Goal: Task Accomplishment & Management: Complete application form

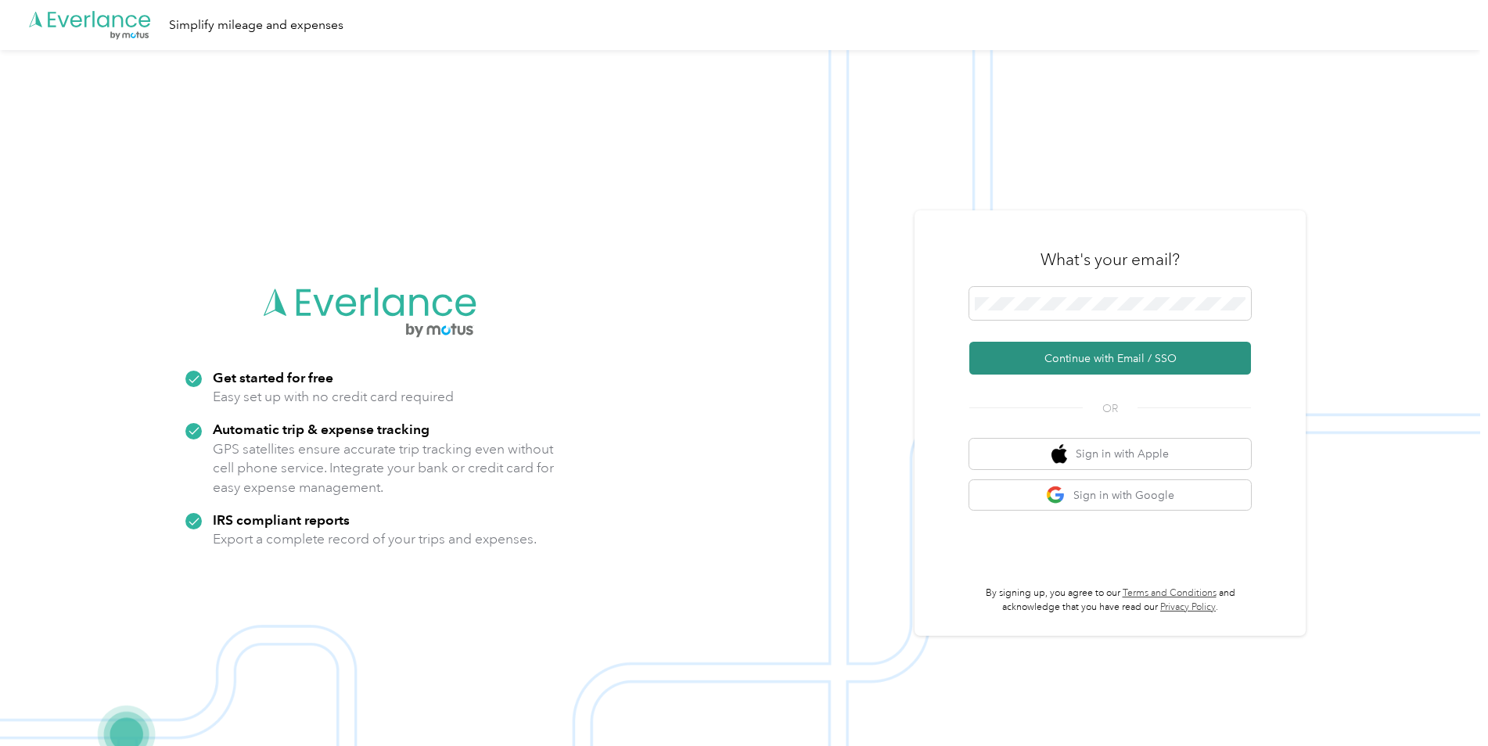
click at [1155, 365] on button "Continue with Email / SSO" at bounding box center [1110, 358] width 282 height 33
click at [1029, 318] on span at bounding box center [1110, 303] width 282 height 33
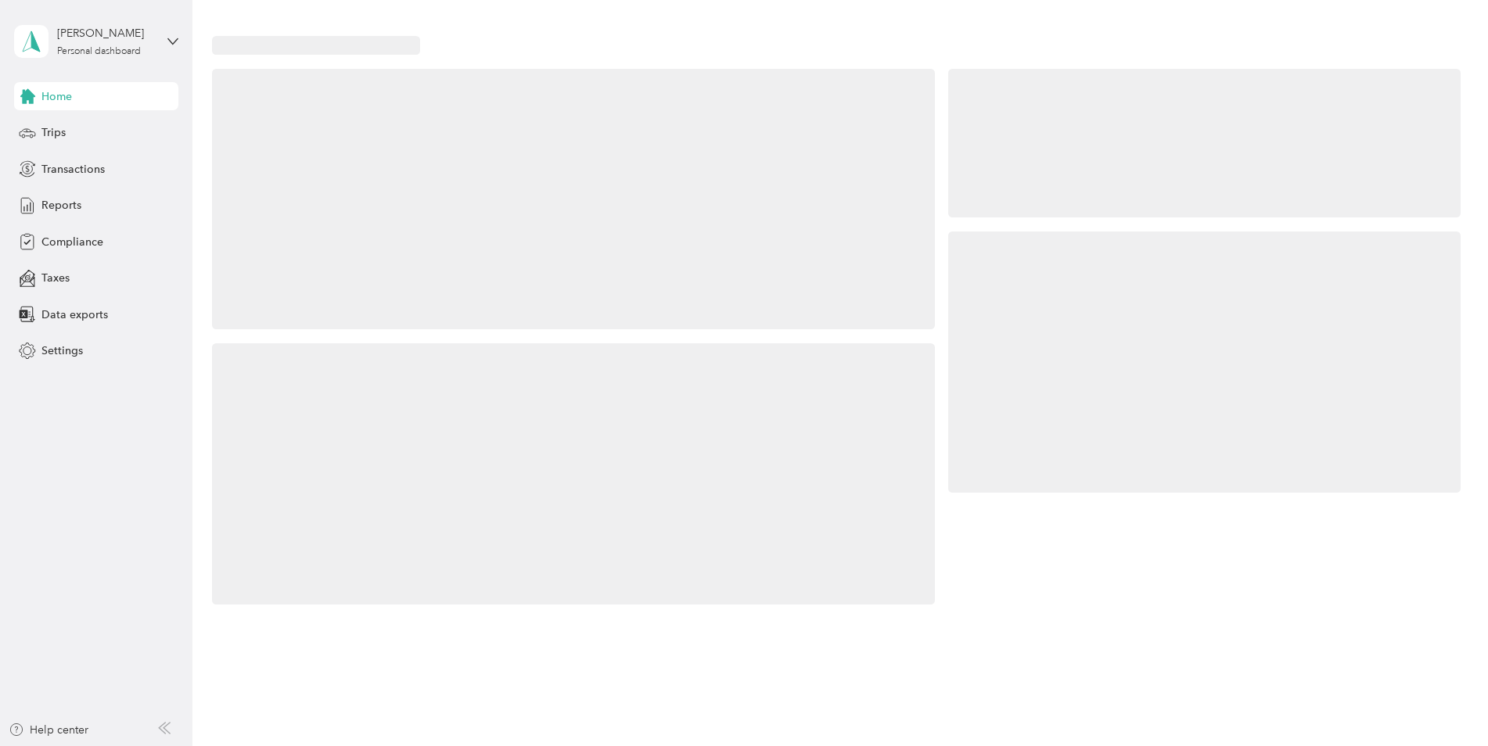
click at [1044, 299] on div at bounding box center [1204, 362] width 512 height 261
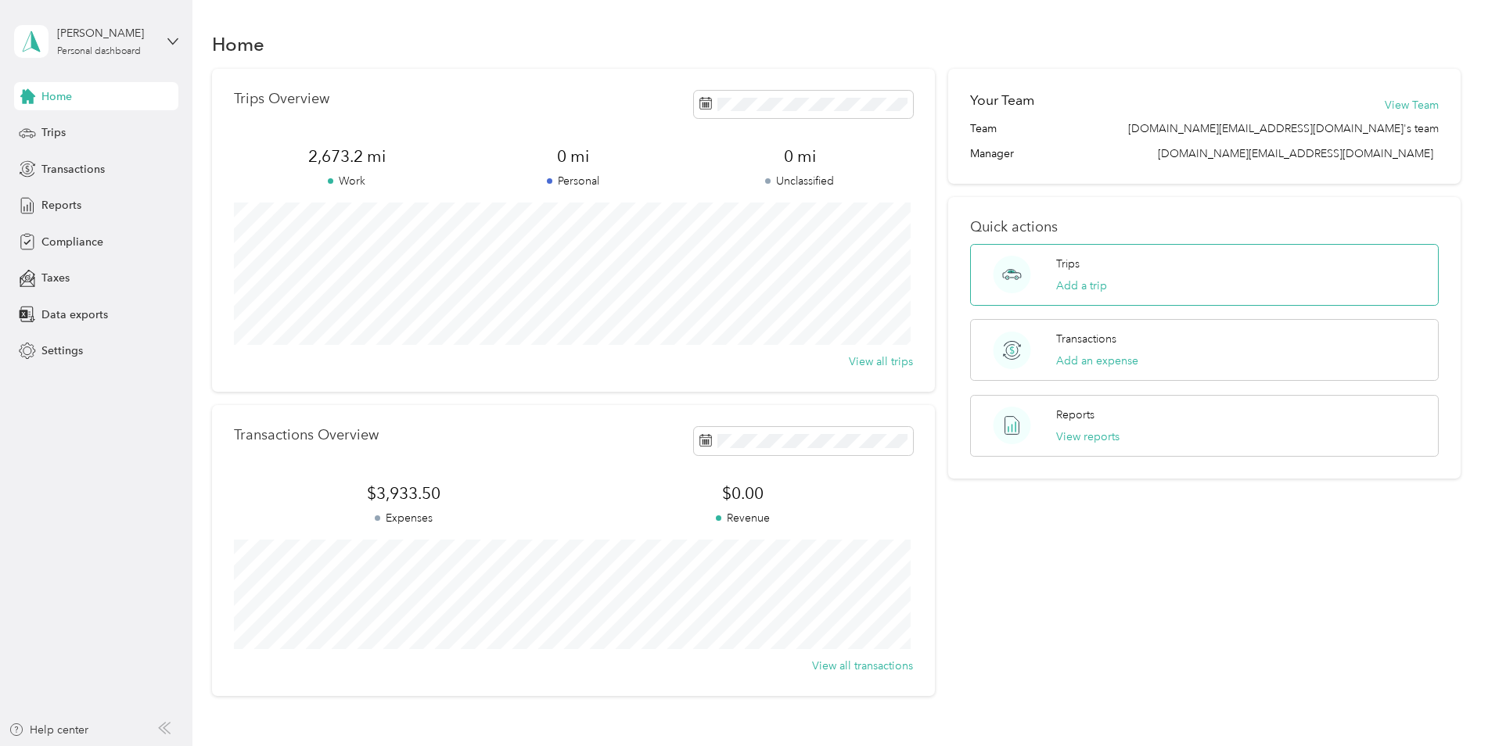
click at [1184, 281] on div "Trips Add a trip" at bounding box center [1204, 275] width 469 height 62
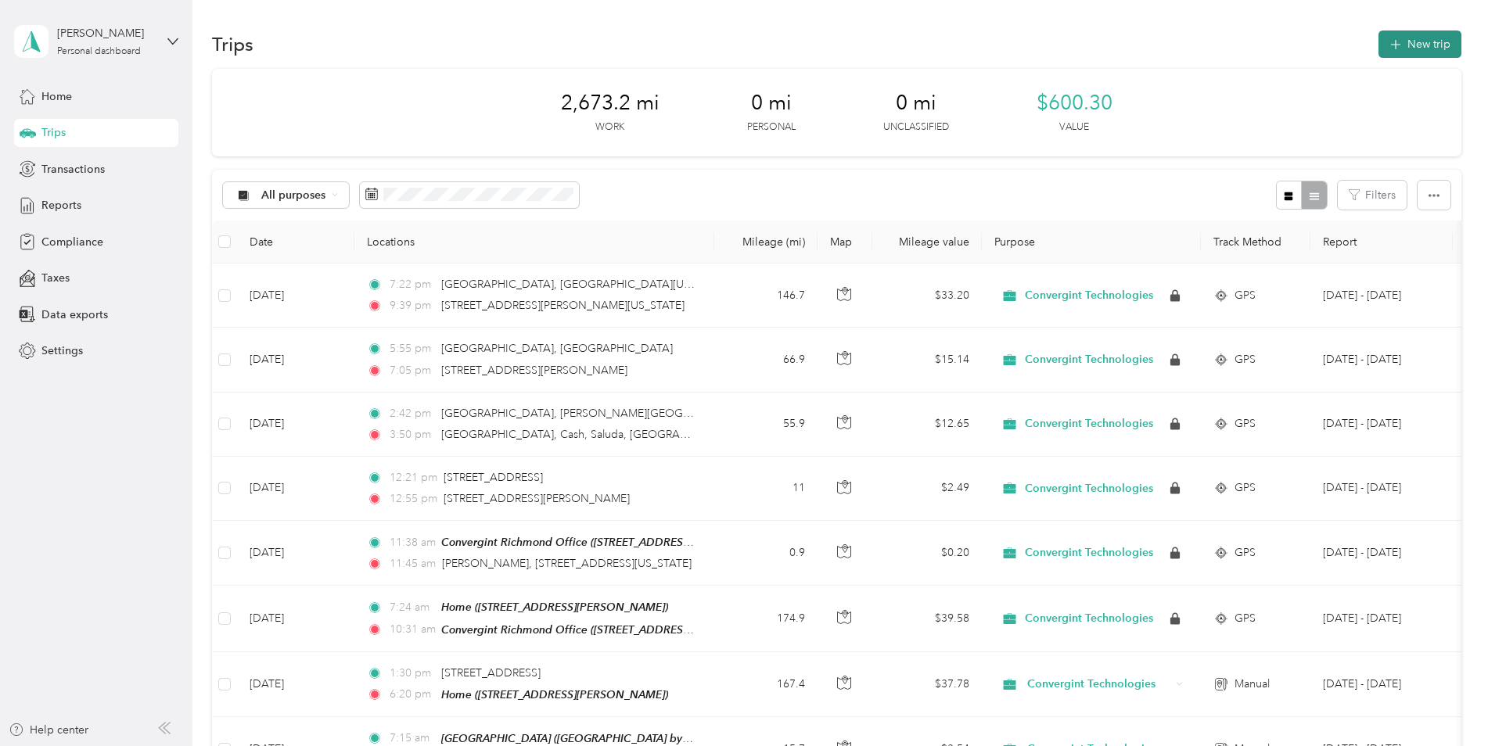
click at [1414, 46] on button "New trip" at bounding box center [1419, 44] width 83 height 27
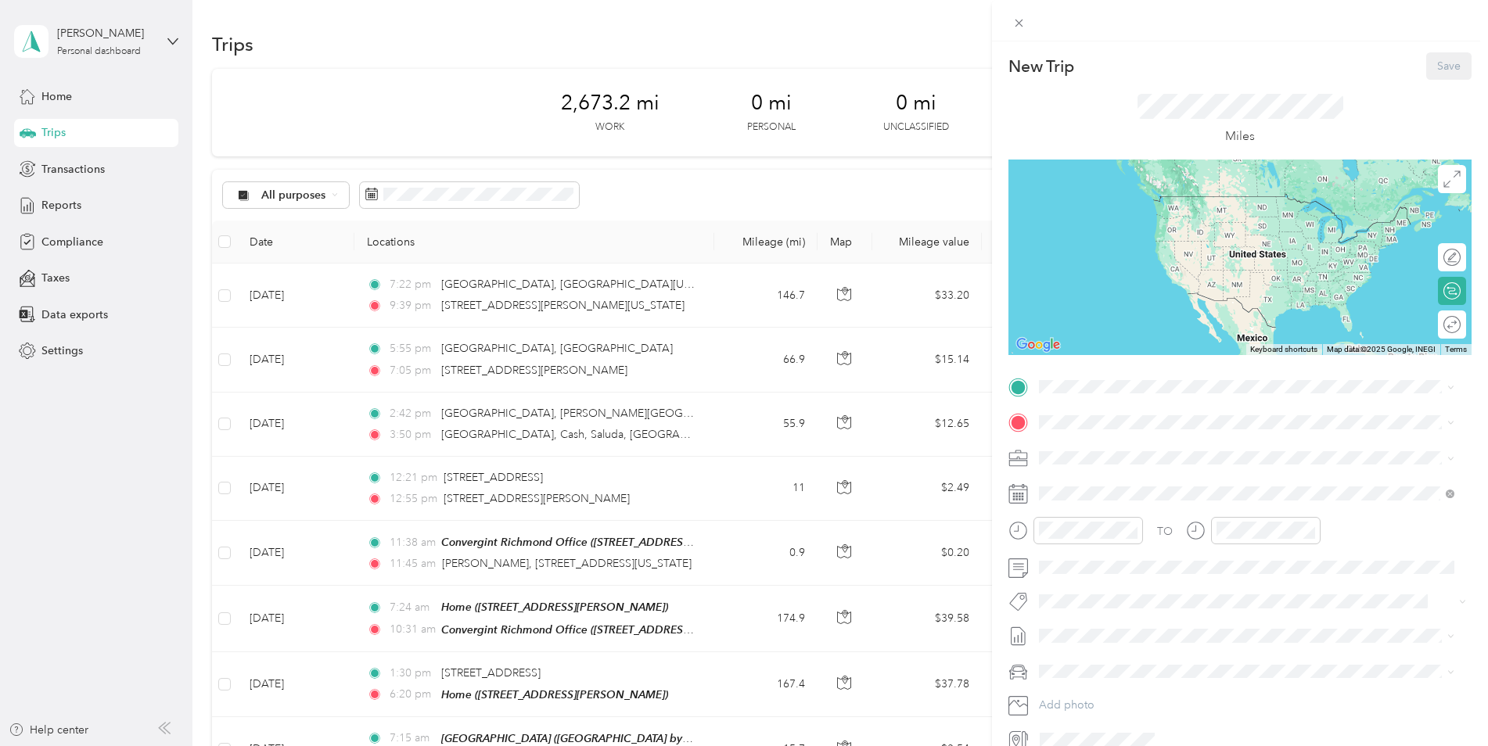
click at [1144, 464] on span "427 Hogan Cir, Clayton, NC, United States , 27527, Clayton, NC, United States" at bounding box center [1162, 464] width 186 height 13
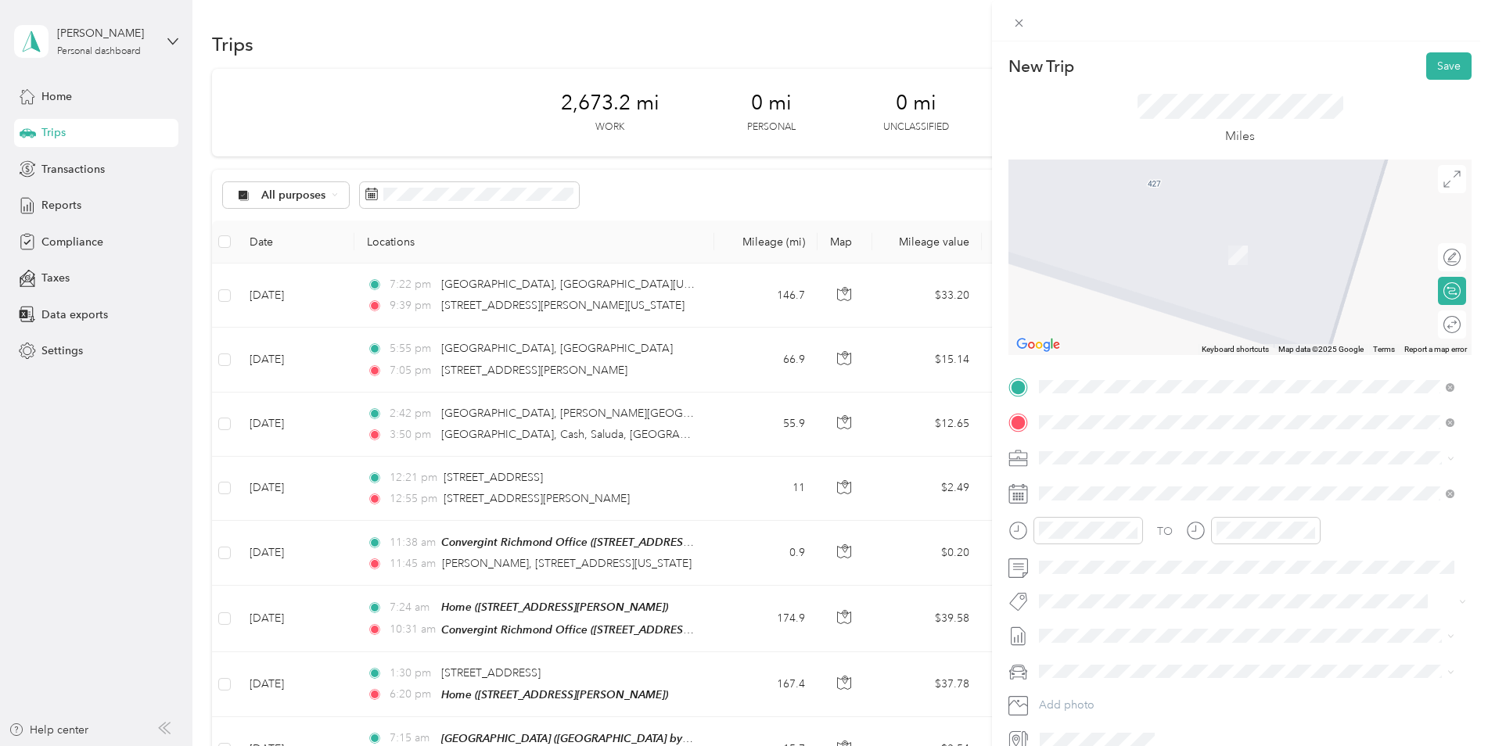
click at [1188, 486] on span "2121 Dickens Road Richmond, Virginia 23230, United States" at bounding box center [1190, 479] width 243 height 14
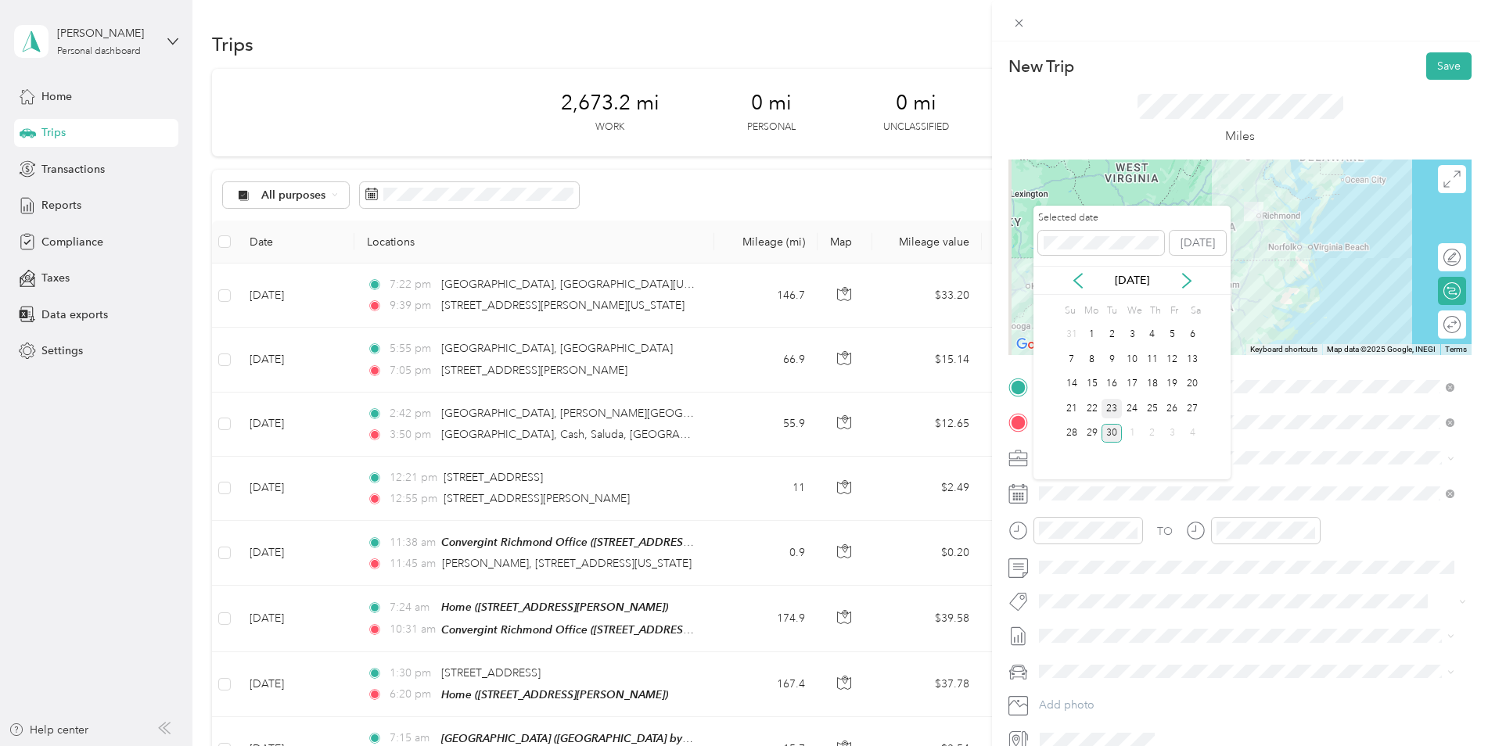
click at [1113, 406] on div "23" at bounding box center [1111, 409] width 20 height 20
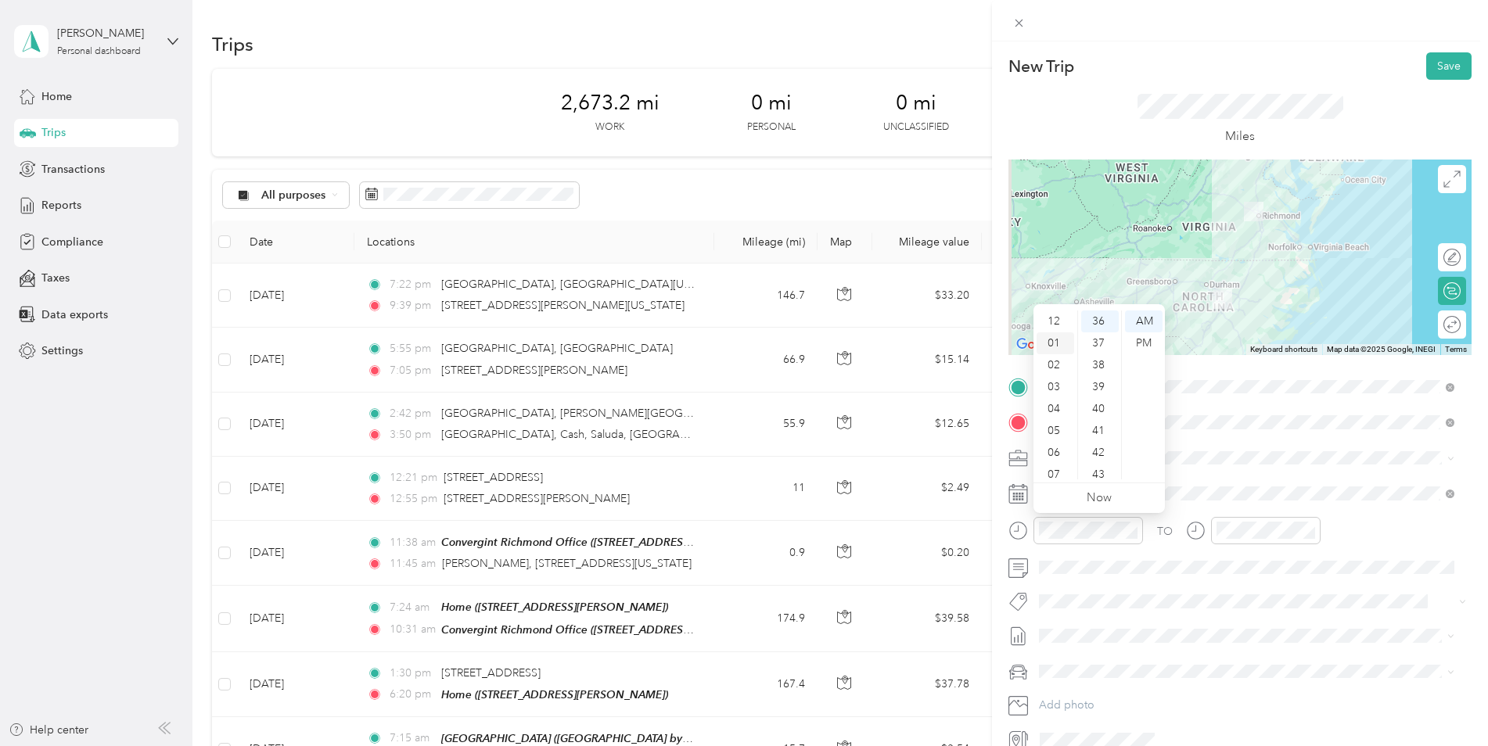
click at [1059, 343] on div "01" at bounding box center [1055, 343] width 38 height 22
click at [1149, 339] on div "PM" at bounding box center [1144, 343] width 38 height 22
click at [1094, 321] on div "00" at bounding box center [1100, 322] width 38 height 22
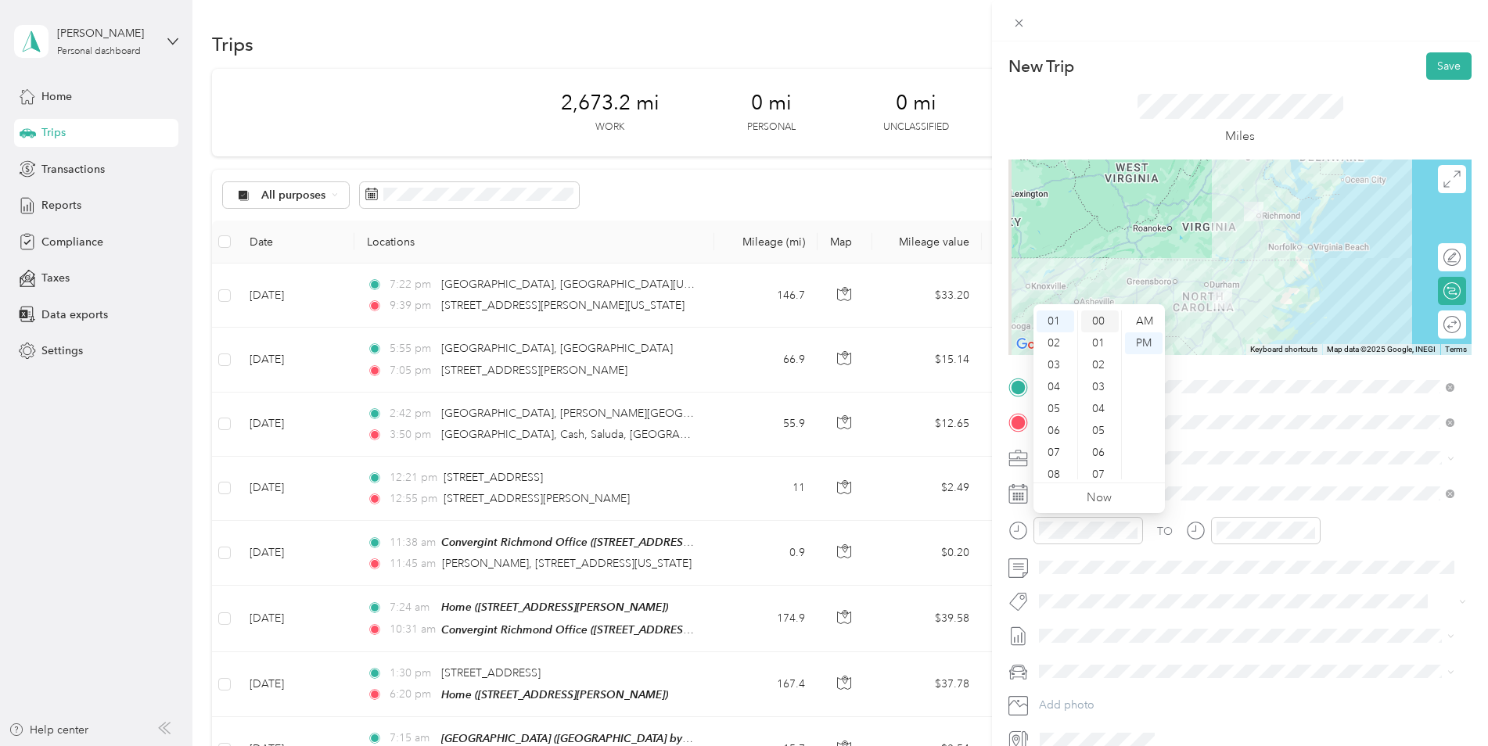
click at [1100, 318] on div "00" at bounding box center [1100, 322] width 38 height 22
click at [1100, 432] on div "30" at bounding box center [1100, 431] width 38 height 22
click at [1110, 483] on span "Convergint Technologies" at bounding box center [1106, 477] width 125 height 13
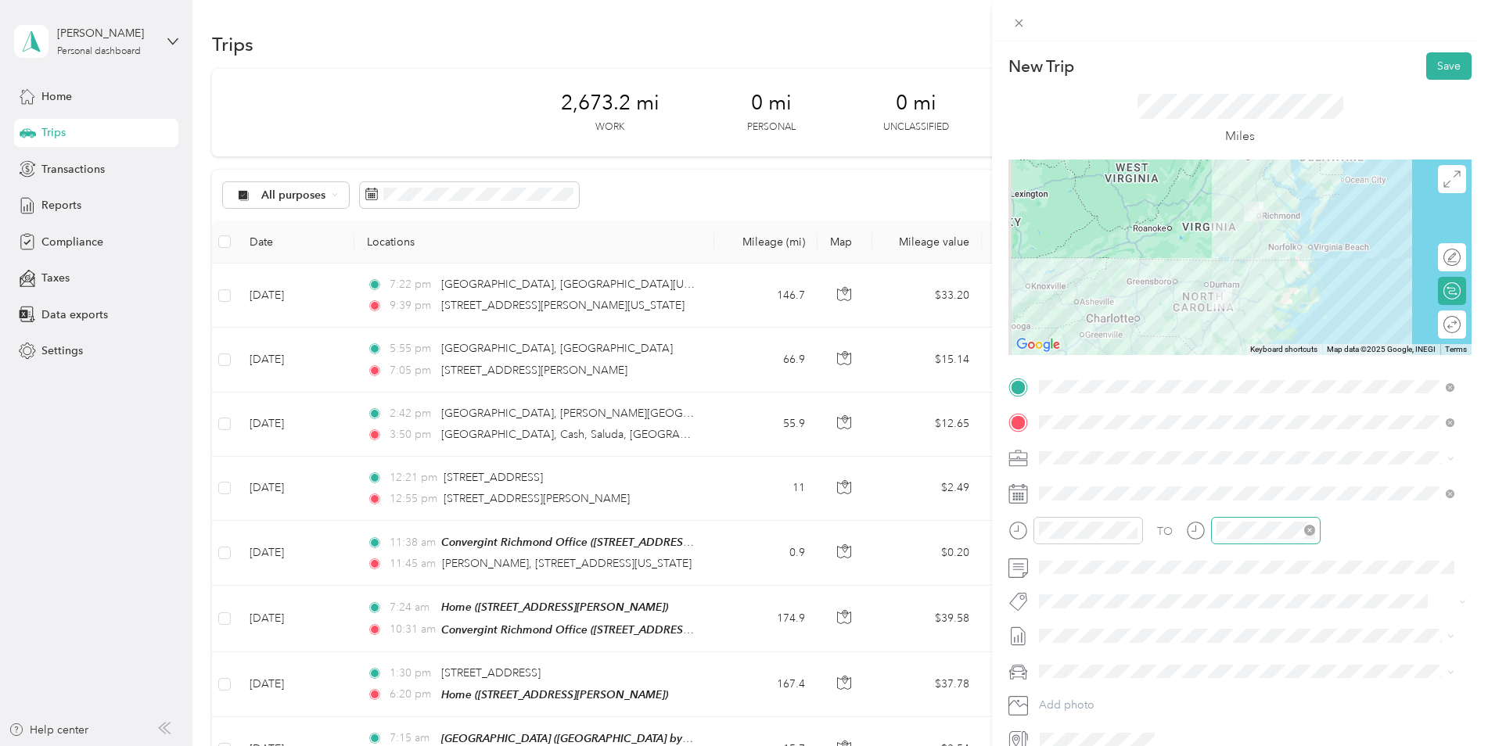
click at [1309, 532] on icon "close-circle" at bounding box center [1309, 530] width 11 height 11
click at [1241, 430] on div "05" at bounding box center [1232, 431] width 38 height 22
click at [1274, 315] on div "00" at bounding box center [1277, 322] width 38 height 22
click at [1238, 427] on div "05" at bounding box center [1232, 431] width 38 height 22
click at [1192, 528] on icon at bounding box center [1196, 531] width 20 height 20
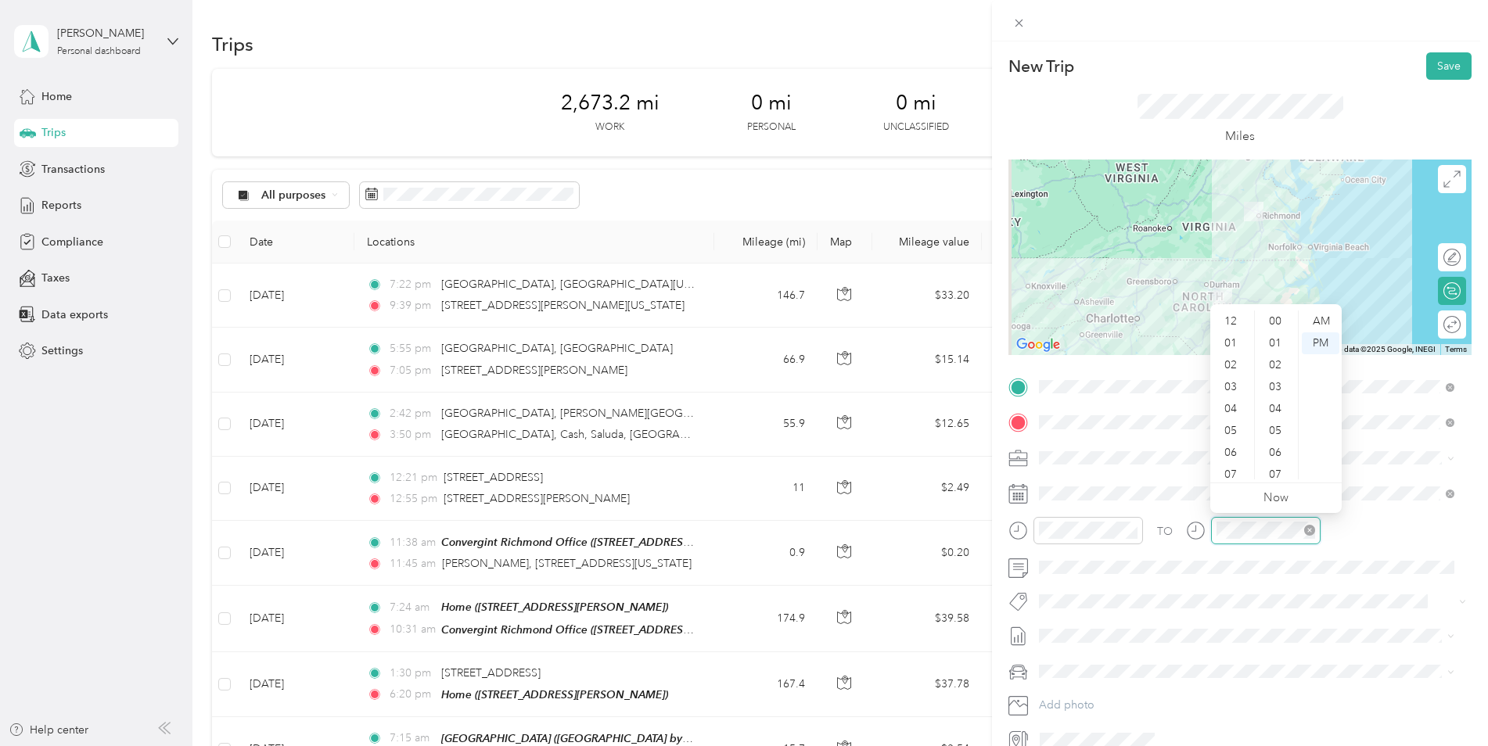
click at [1309, 533] on icon "close-circle" at bounding box center [1309, 530] width 11 height 11
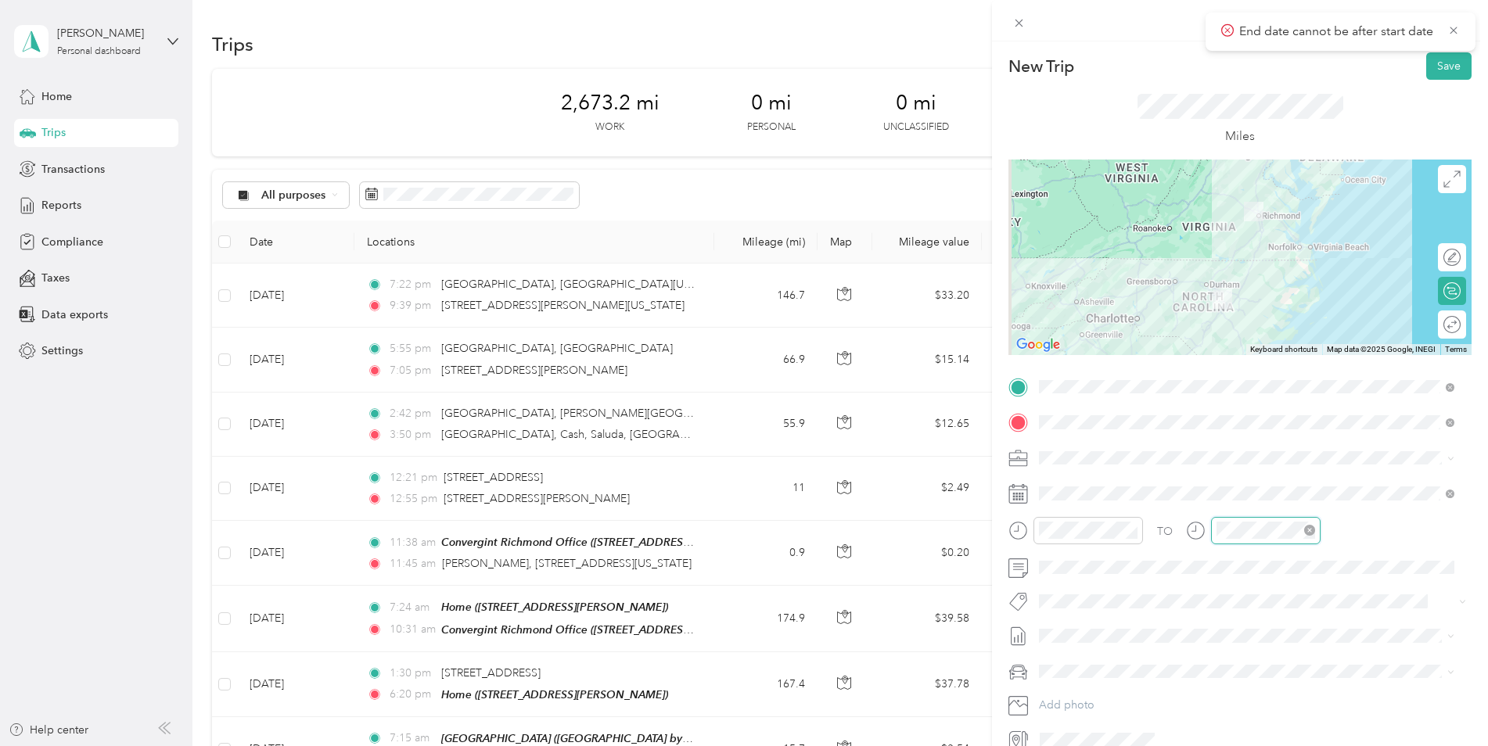
click at [1309, 533] on icon "close-circle" at bounding box center [1309, 530] width 11 height 11
click at [1212, 521] on div at bounding box center [1266, 530] width 110 height 27
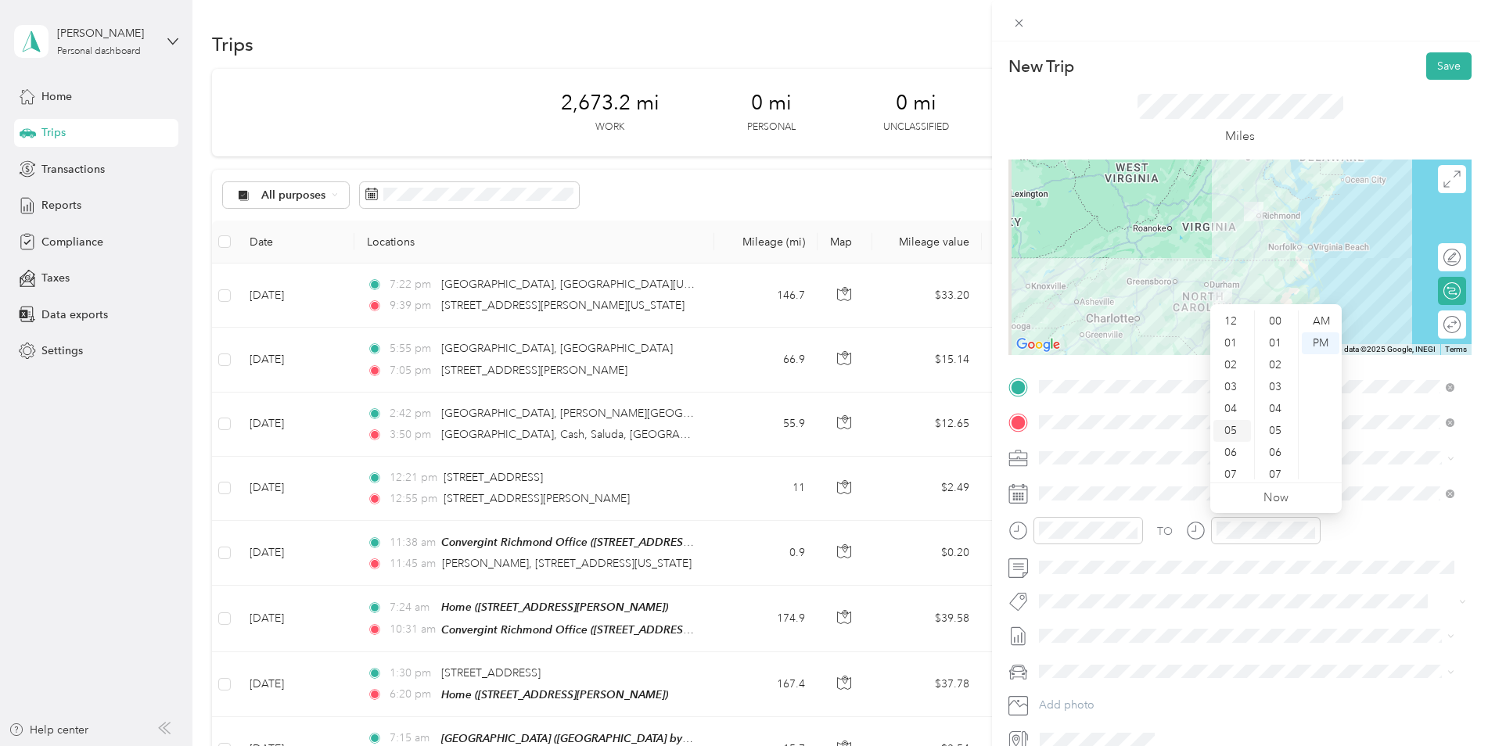
click at [1235, 433] on div "05" at bounding box center [1232, 431] width 38 height 22
click at [1280, 316] on div "00" at bounding box center [1277, 322] width 38 height 22
click at [1231, 431] on div "05" at bounding box center [1232, 431] width 38 height 22
click at [1320, 479] on div "TO Add photo" at bounding box center [1239, 564] width 463 height 378
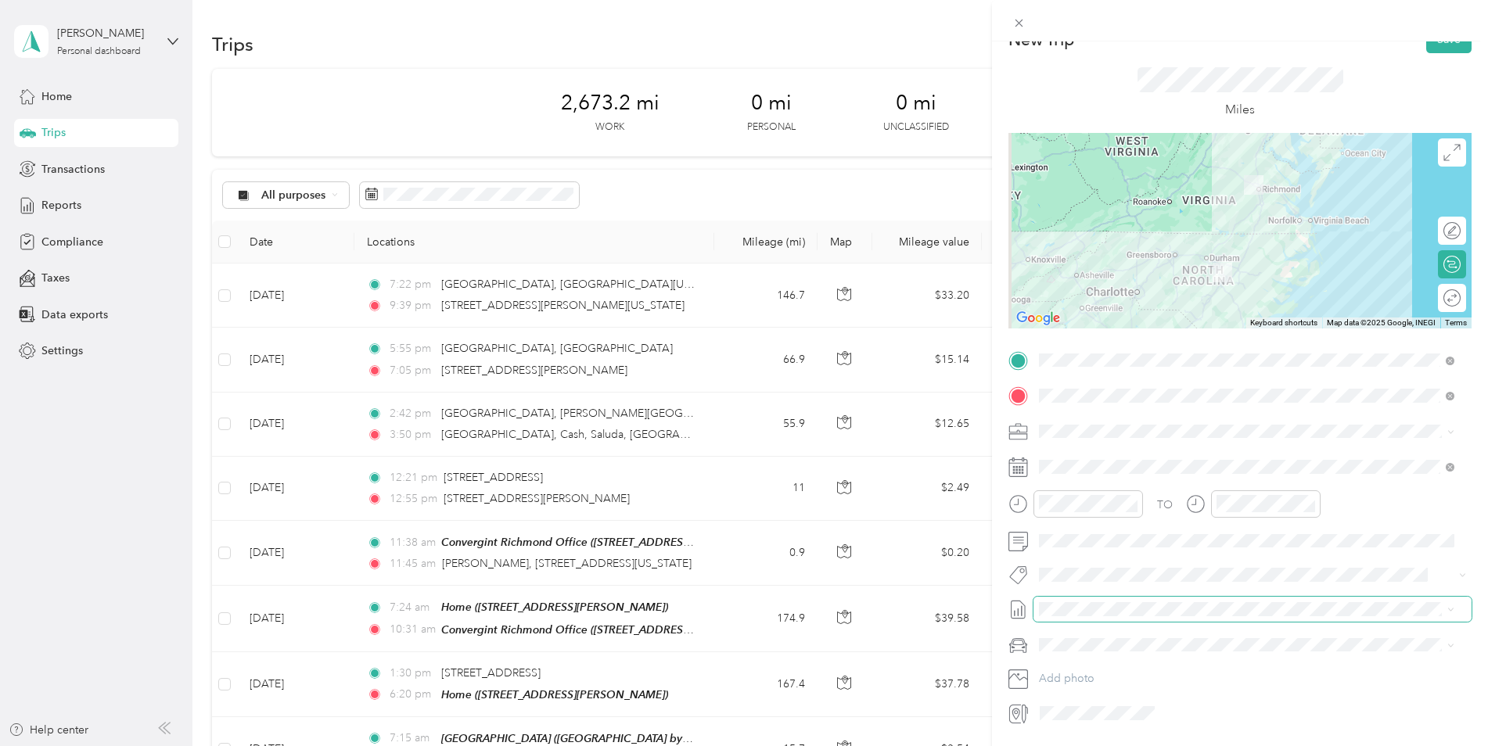
scroll to position [0, 0]
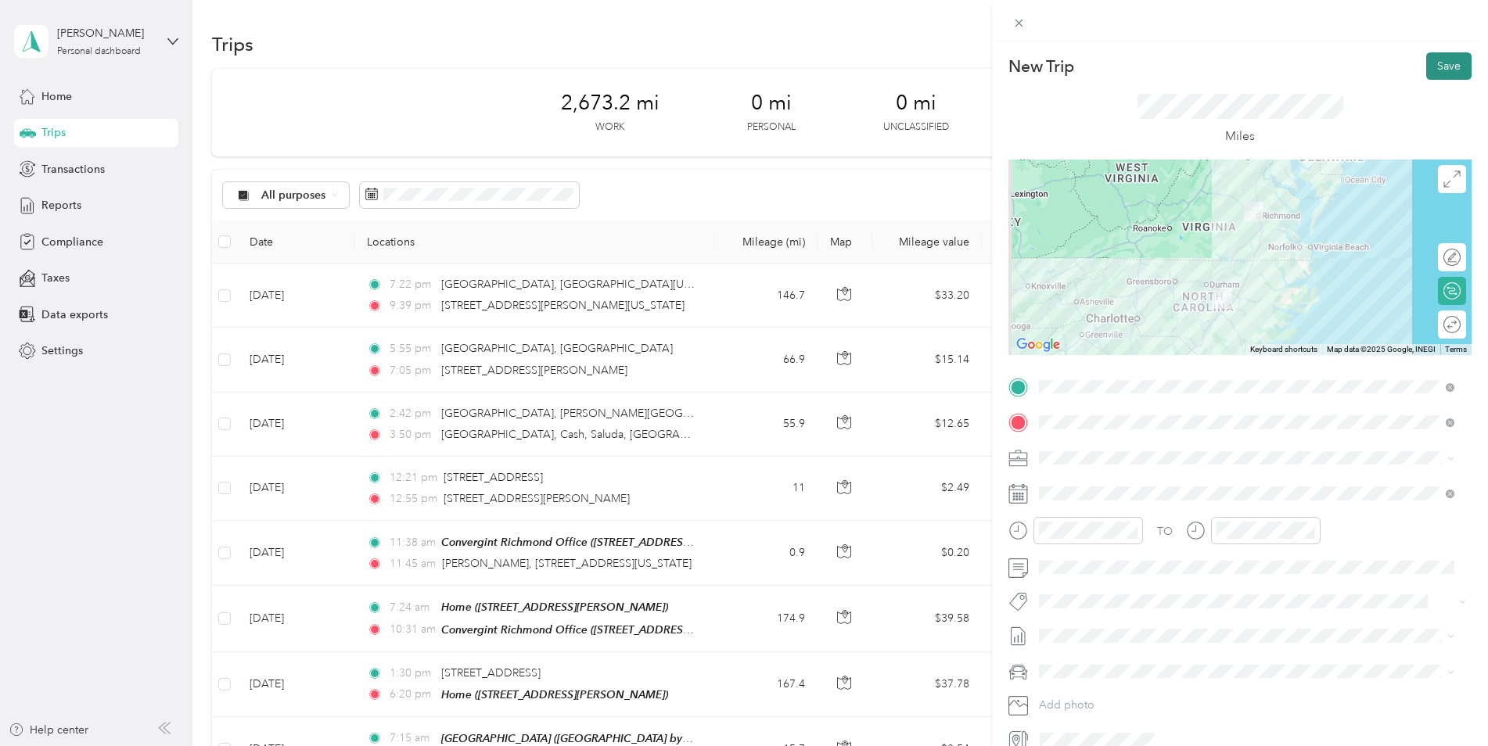
click at [1446, 70] on button "Save" at bounding box center [1448, 65] width 45 height 27
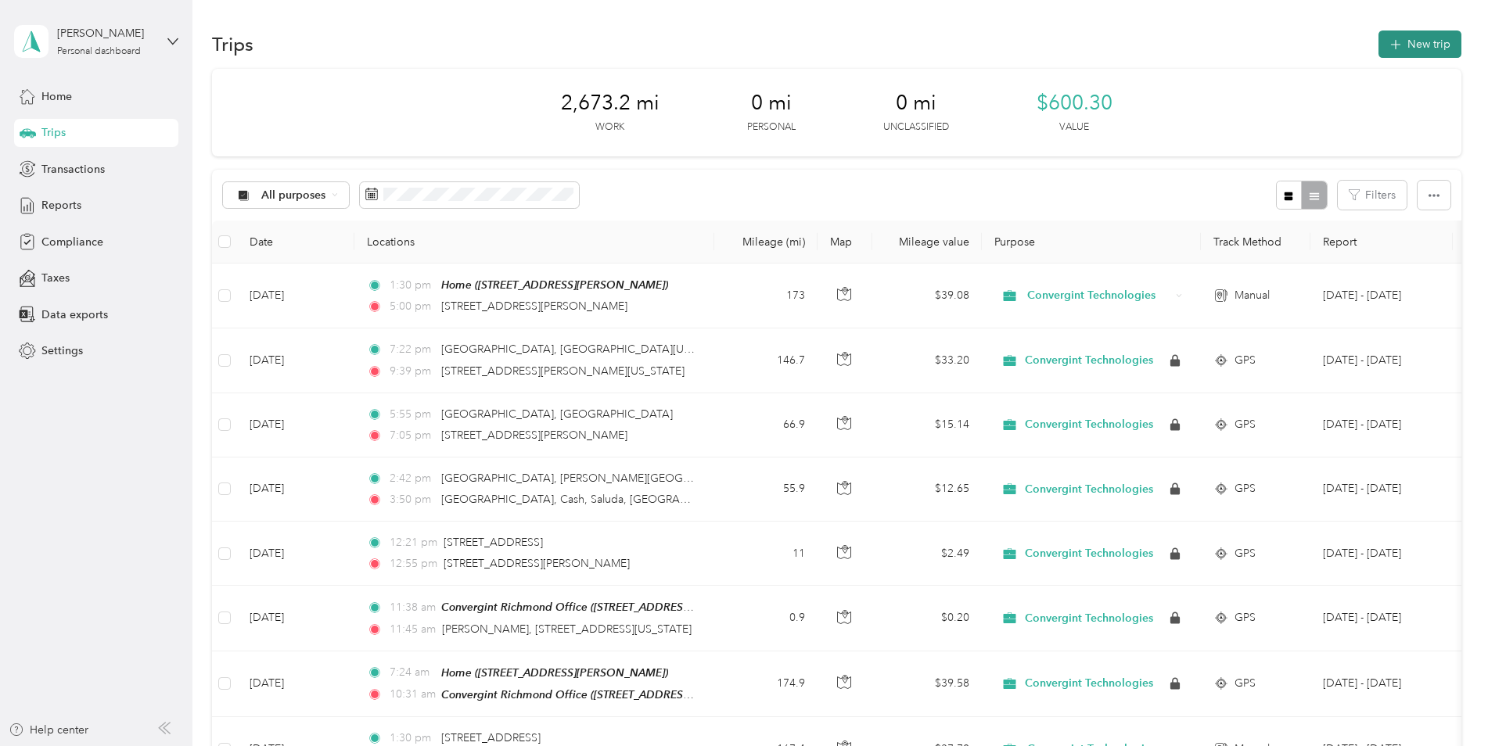
click at [1428, 43] on button "New trip" at bounding box center [1419, 44] width 83 height 27
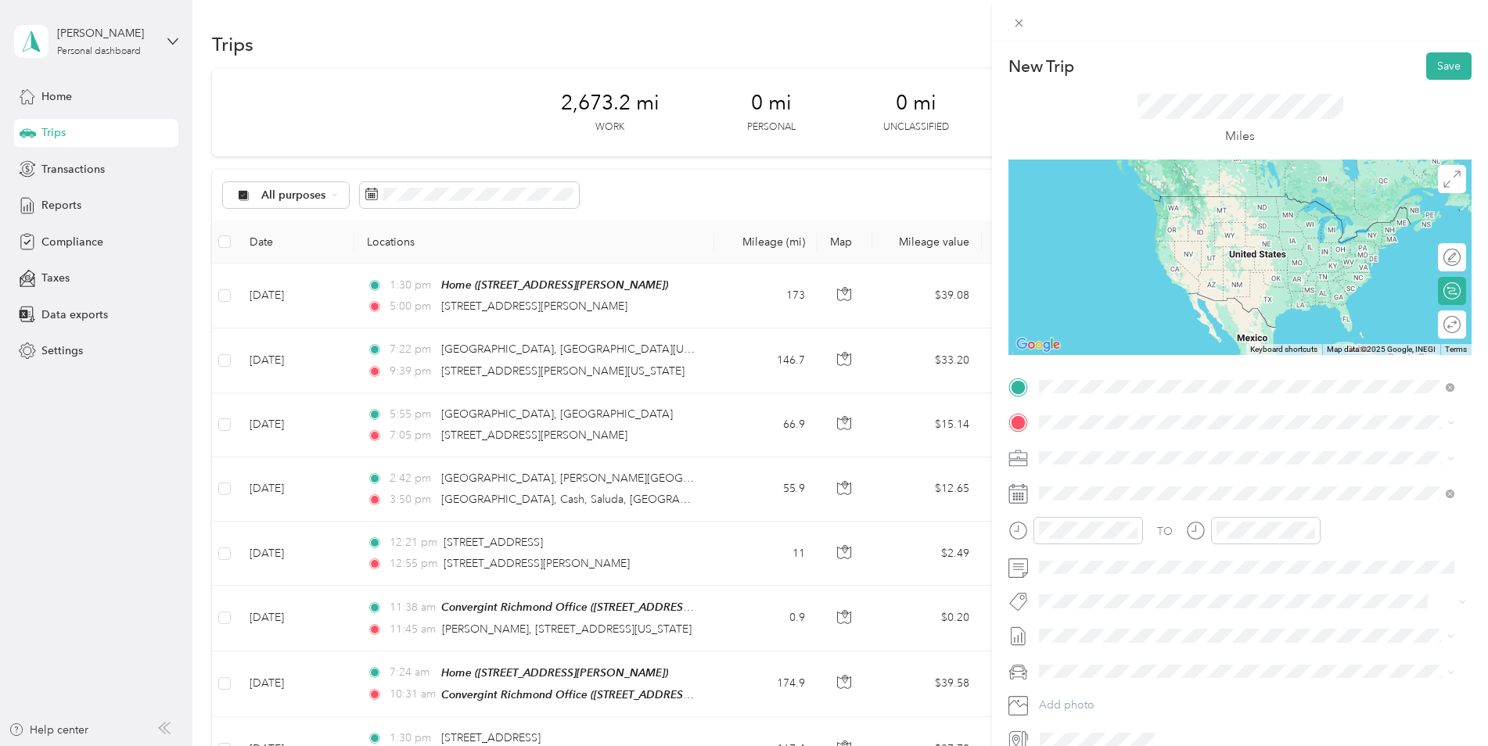
click at [1136, 448] on span "2121 Dickens Road Richmond, Virginia 23230, United States" at bounding box center [1190, 443] width 243 height 14
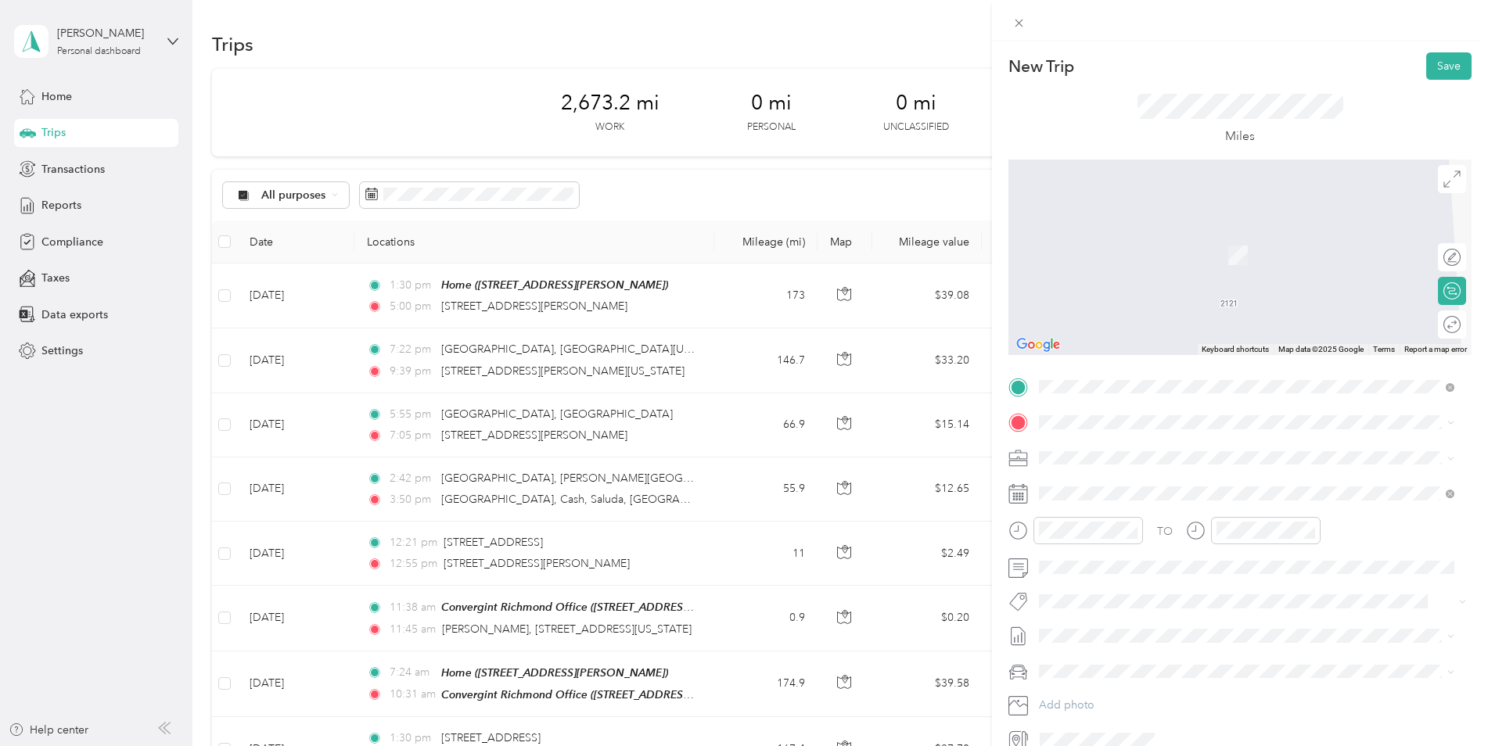
click at [1166, 489] on div "Convergint Richmond Office 1460 E Parham Rd, Henrico, VA, United States , 23228…" at bounding box center [1249, 492] width 360 height 33
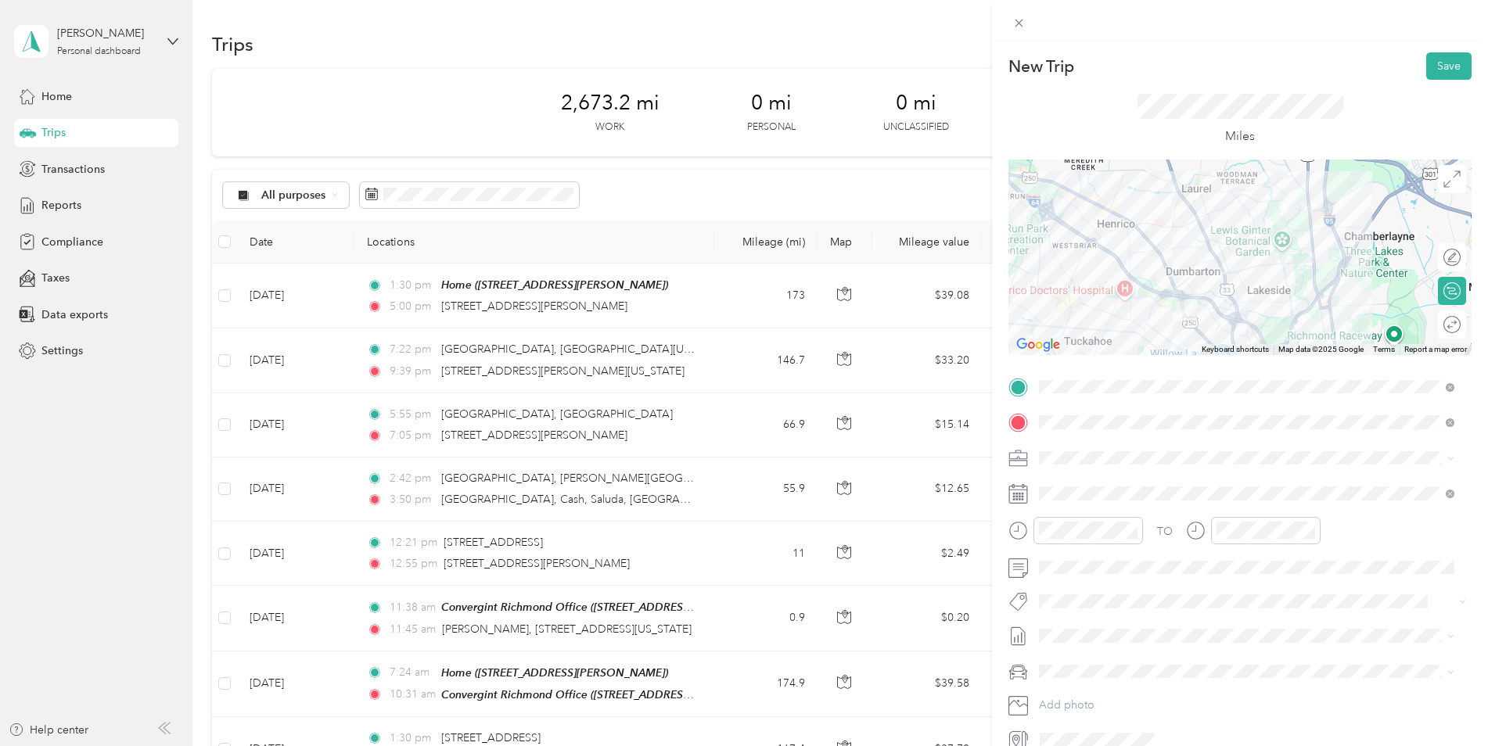
click at [1173, 449] on span "2121 Dickens Road Richmond, Virginia 23230, United States" at bounding box center [1190, 443] width 243 height 14
click at [1035, 526] on div at bounding box center [1088, 530] width 110 height 27
click at [1184, 539] on div "TO" at bounding box center [1239, 536] width 463 height 38
click at [1177, 484] on span at bounding box center [1252, 493] width 438 height 25
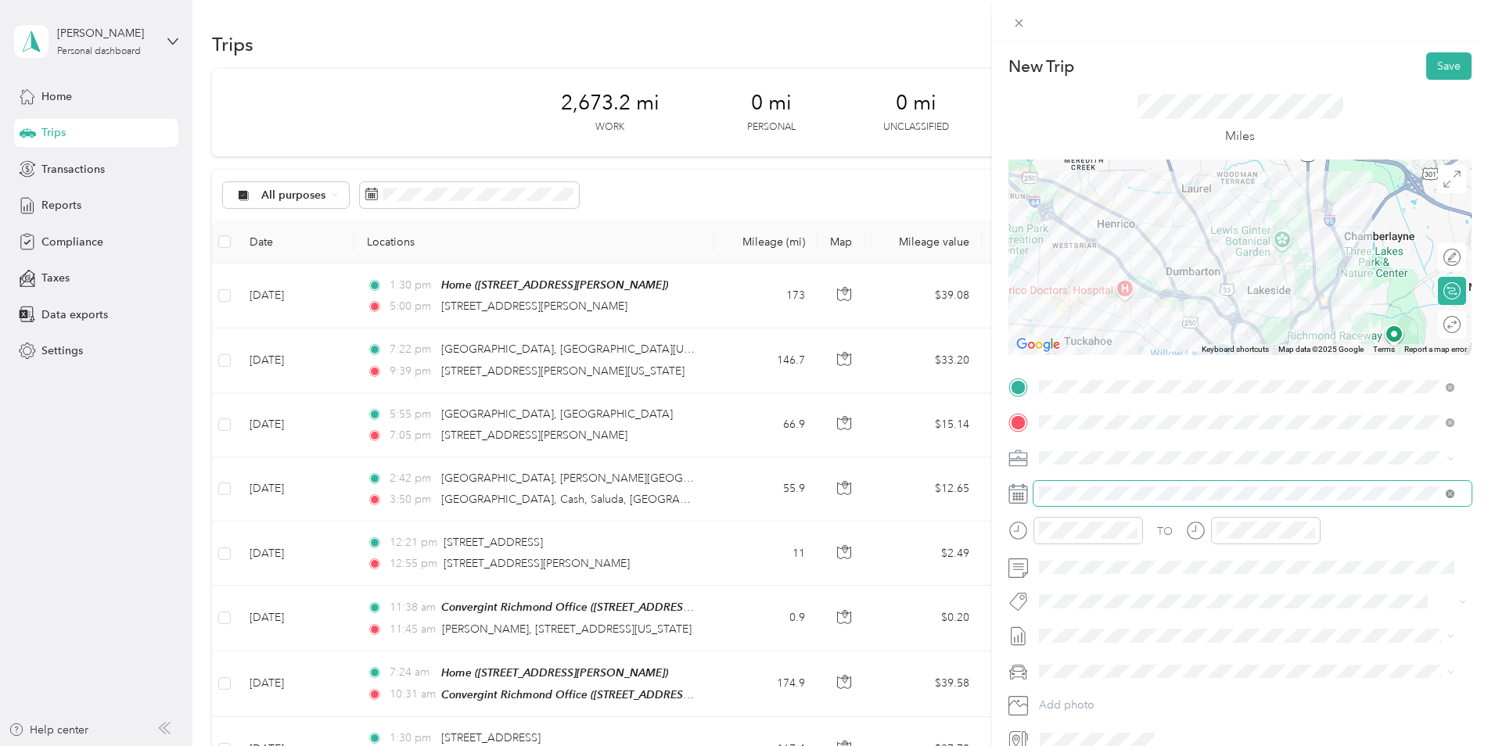
click at [1453, 493] on icon at bounding box center [1450, 494] width 9 height 9
click at [1012, 489] on icon at bounding box center [1018, 494] width 20 height 20
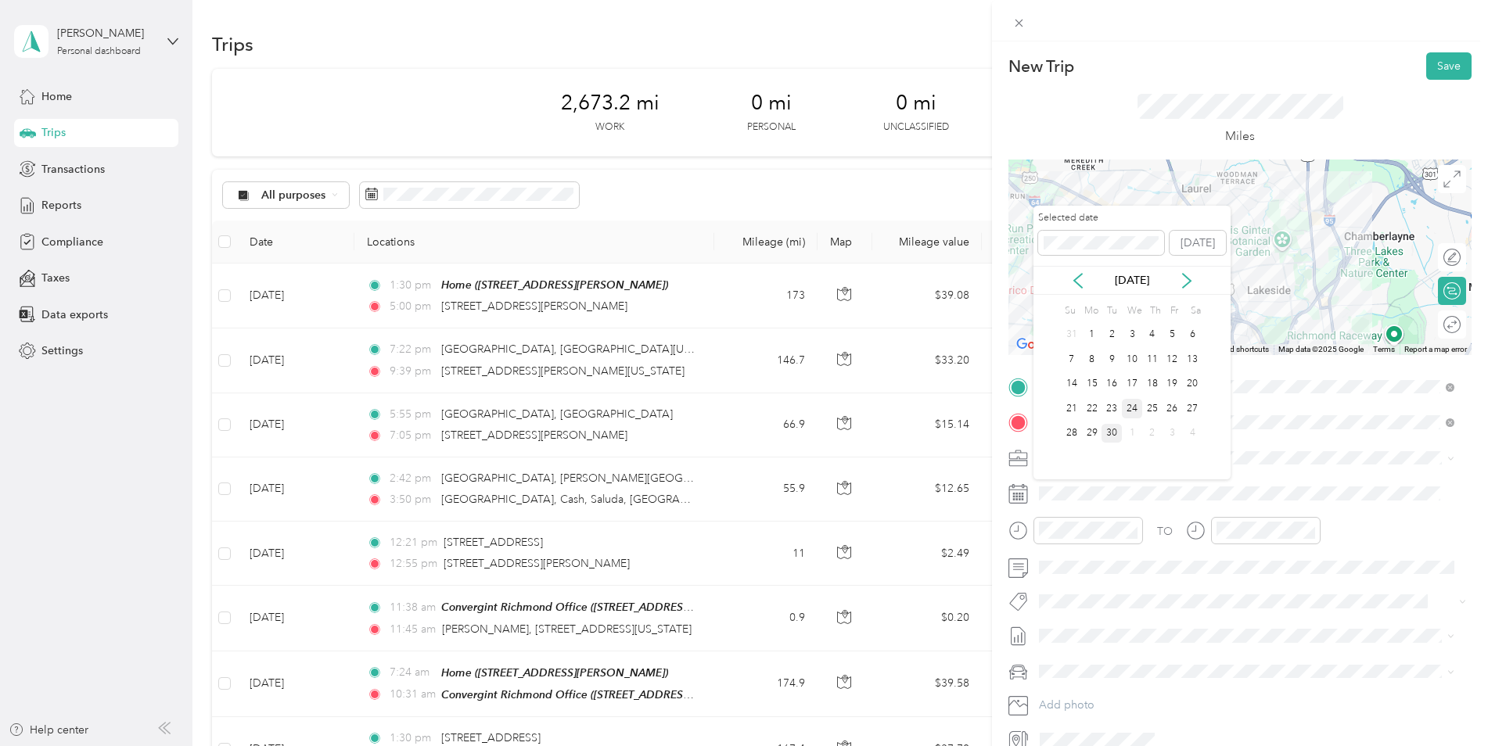
click at [1133, 409] on div "24" at bounding box center [1132, 409] width 20 height 20
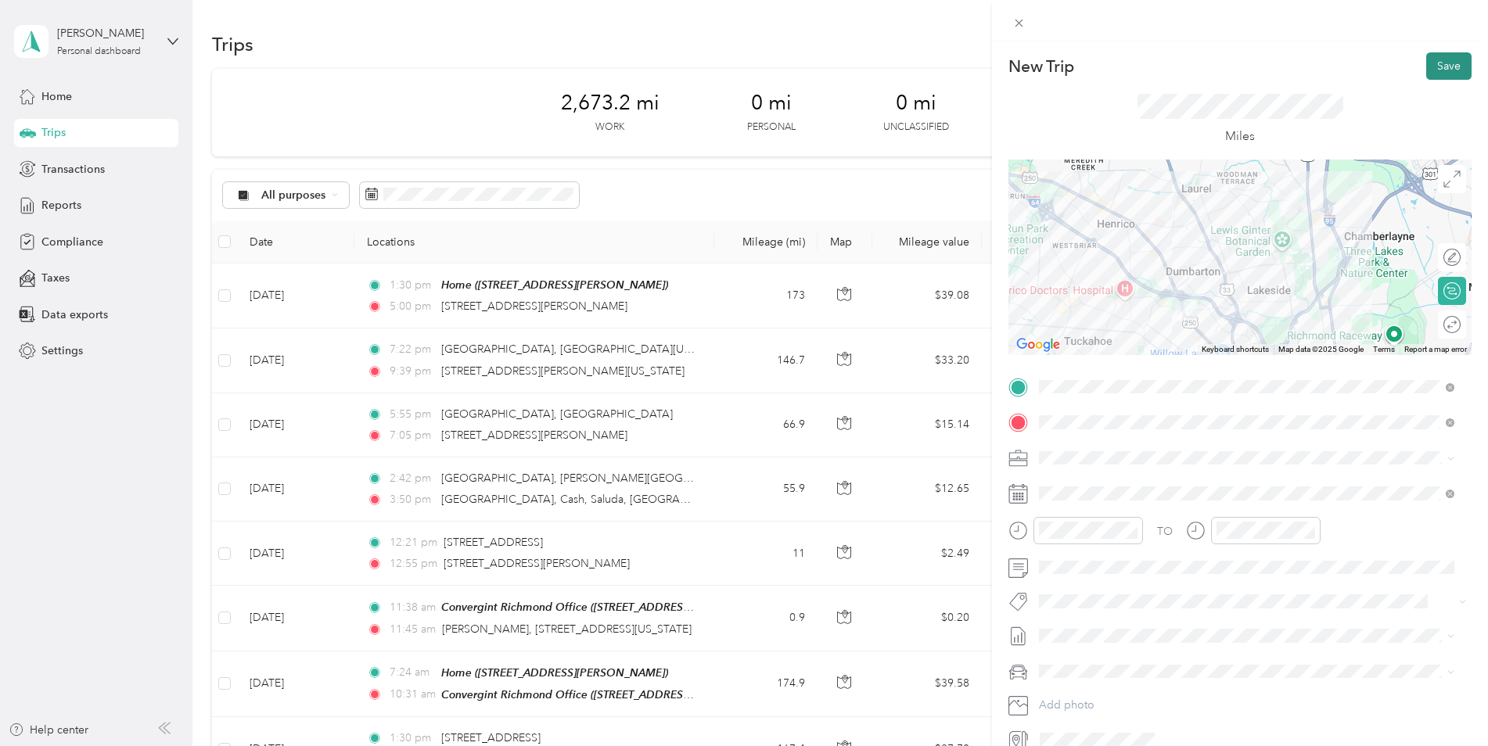
click at [1436, 63] on button "Save" at bounding box center [1448, 65] width 45 height 27
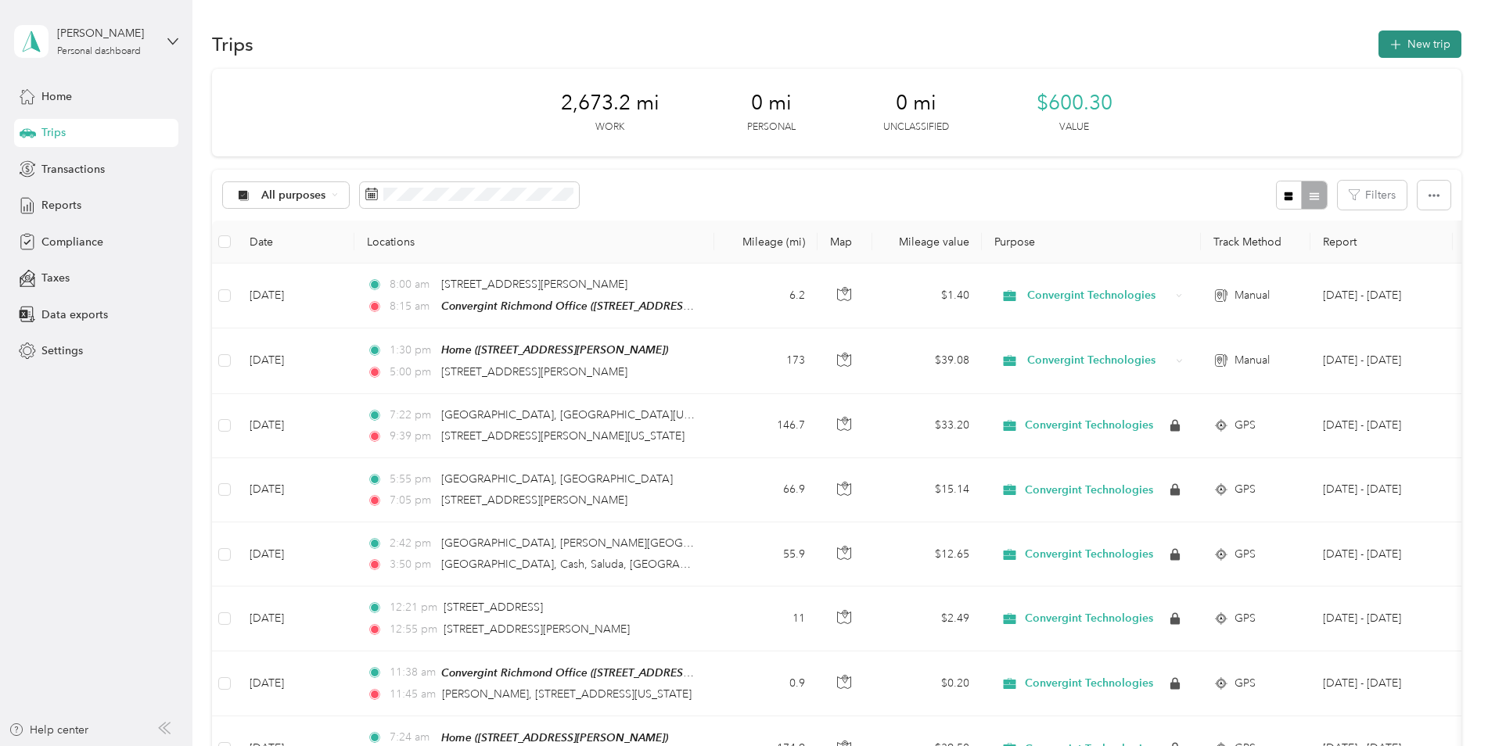
click at [1439, 41] on button "New trip" at bounding box center [1419, 44] width 83 height 27
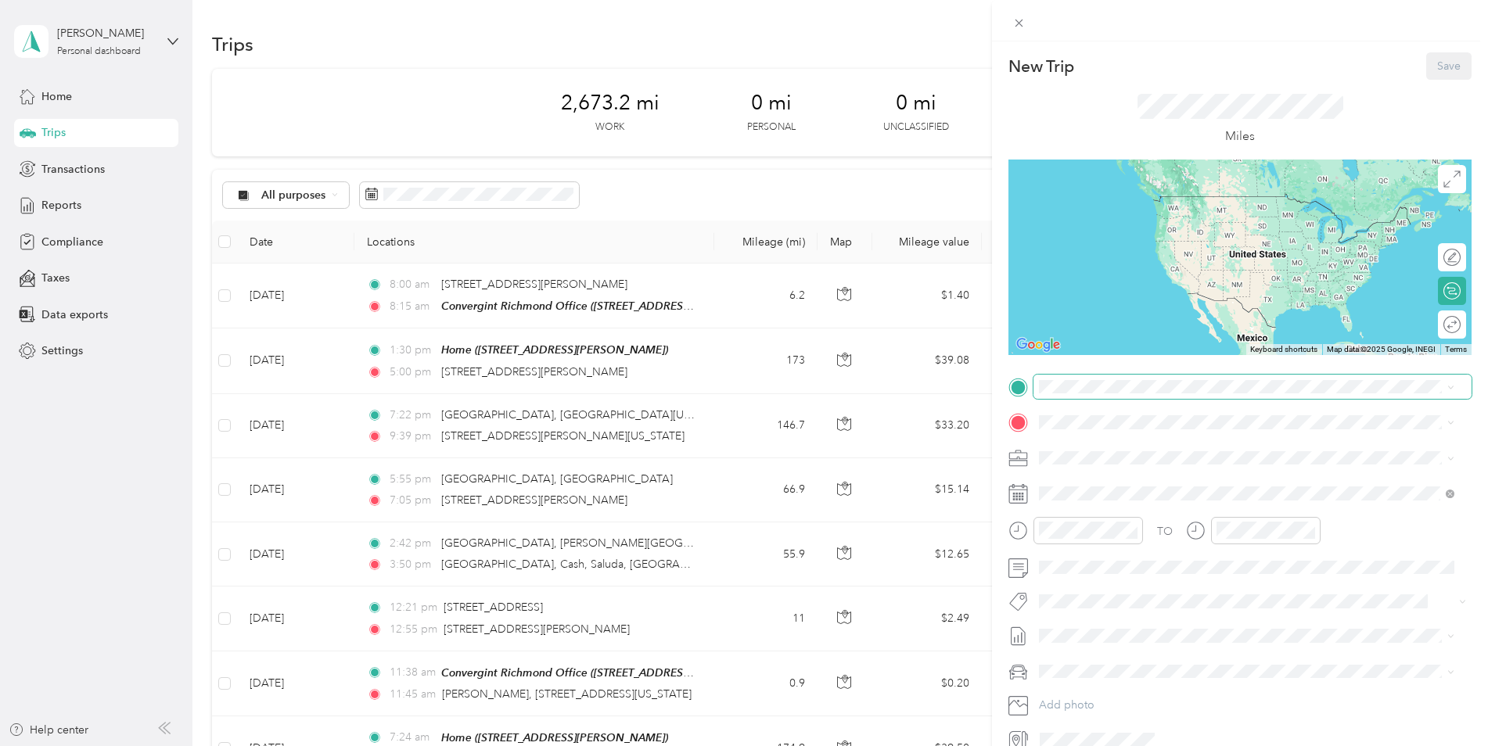
click at [1083, 394] on span at bounding box center [1252, 387] width 438 height 25
click at [1153, 591] on span "1460 E Parham Rd, Henrico, VA, United States , 23228, Henrico, VA, United States" at bounding box center [1249, 597] width 360 height 13
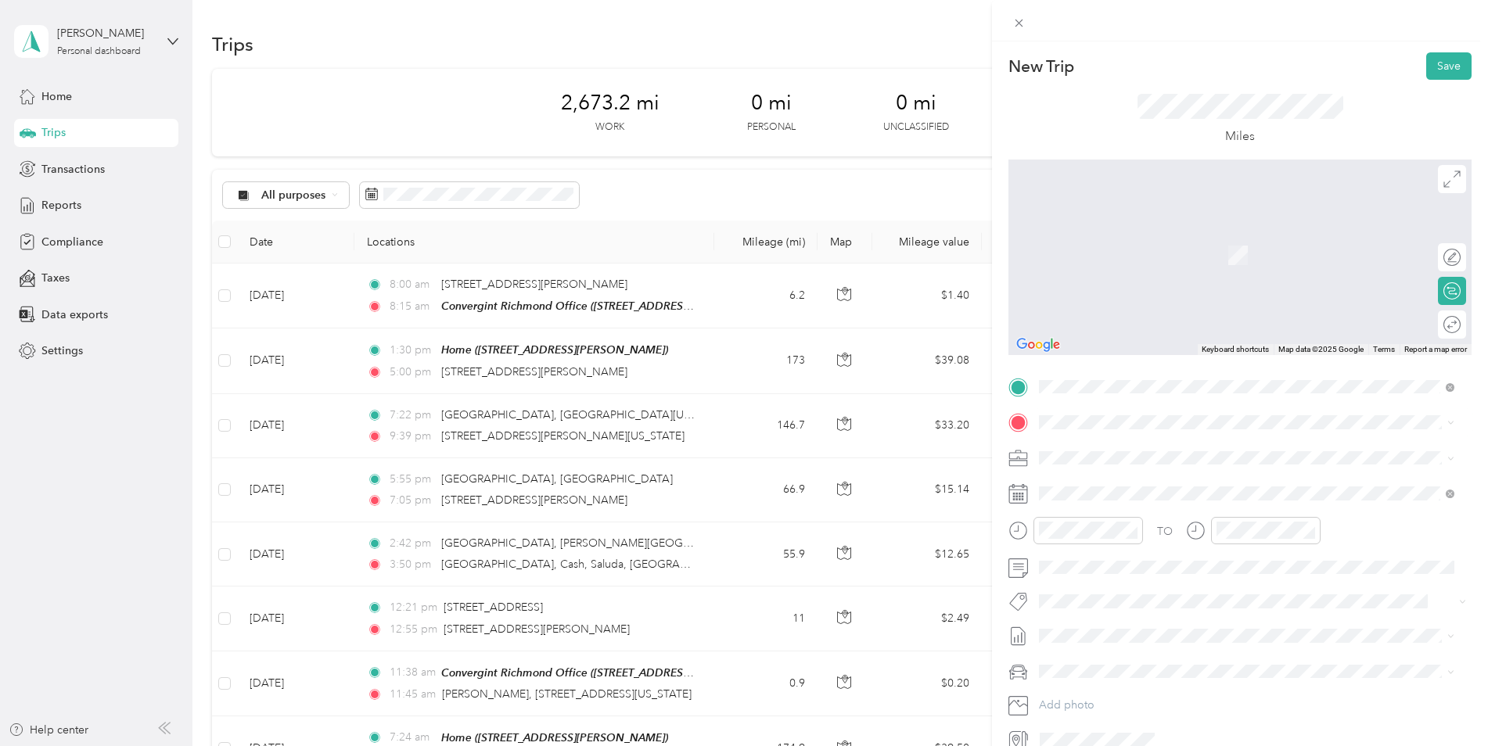
click at [1155, 481] on span "427 Hogan Circle Clayton, North Carolina 27527, United States" at bounding box center [1190, 474] width 243 height 14
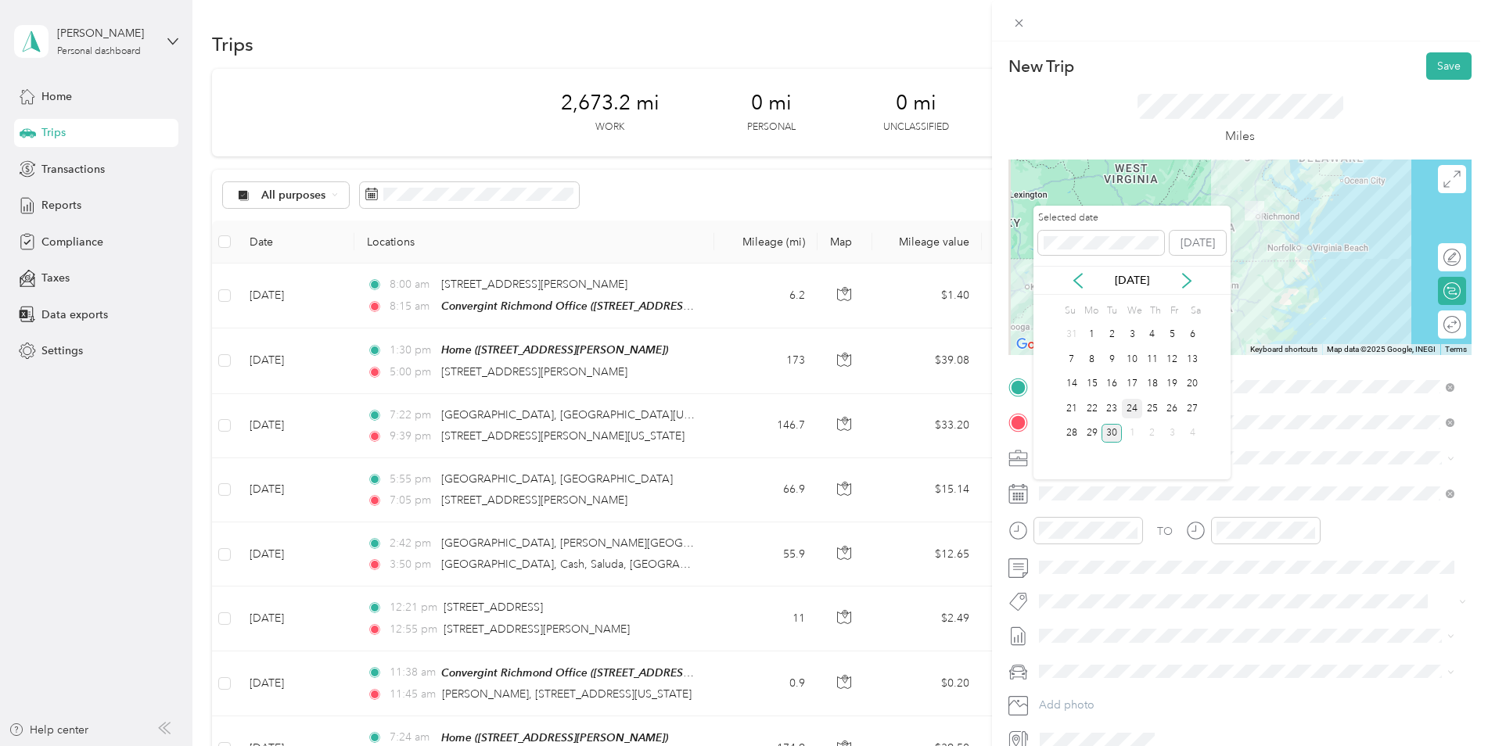
click at [1129, 407] on div "24" at bounding box center [1132, 409] width 20 height 20
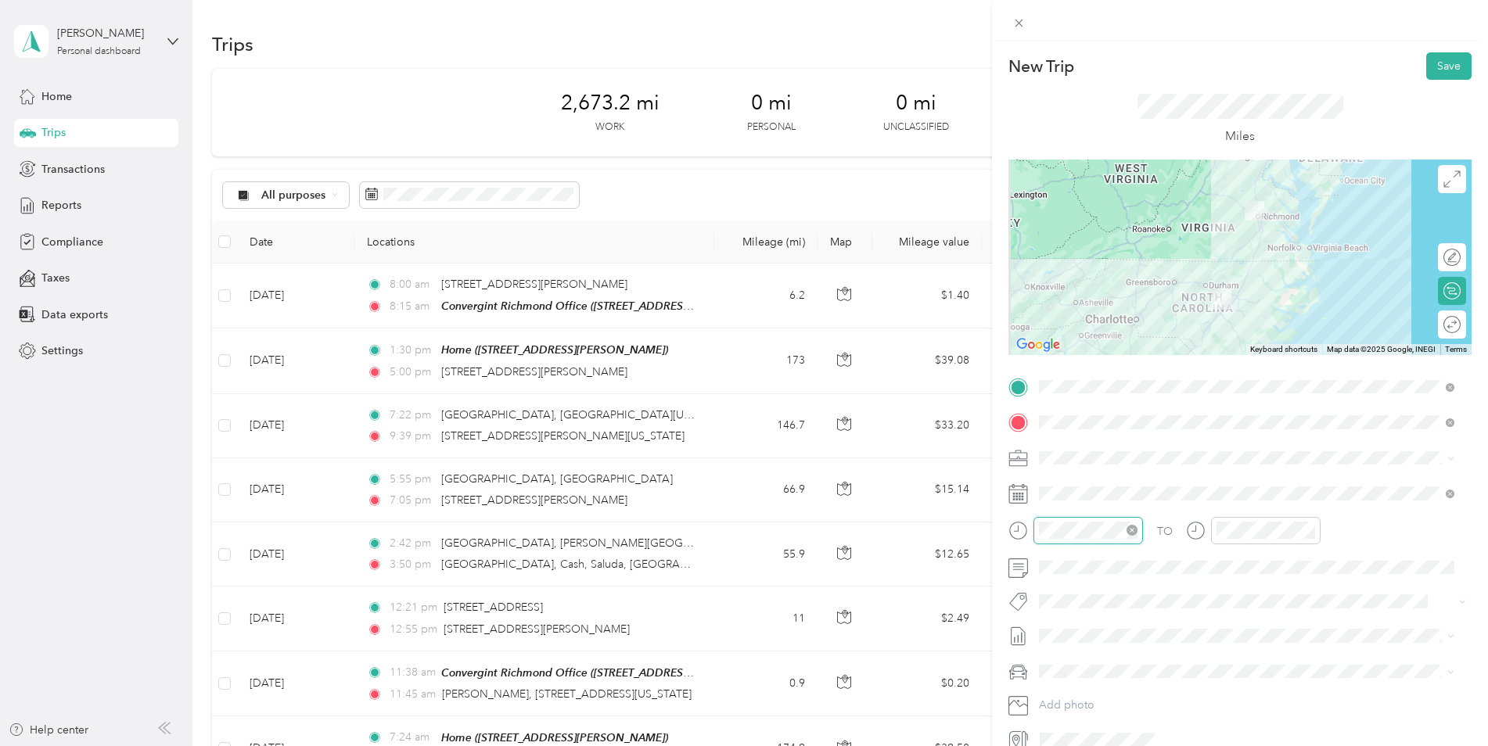
click at [1034, 530] on div at bounding box center [1088, 530] width 110 height 27
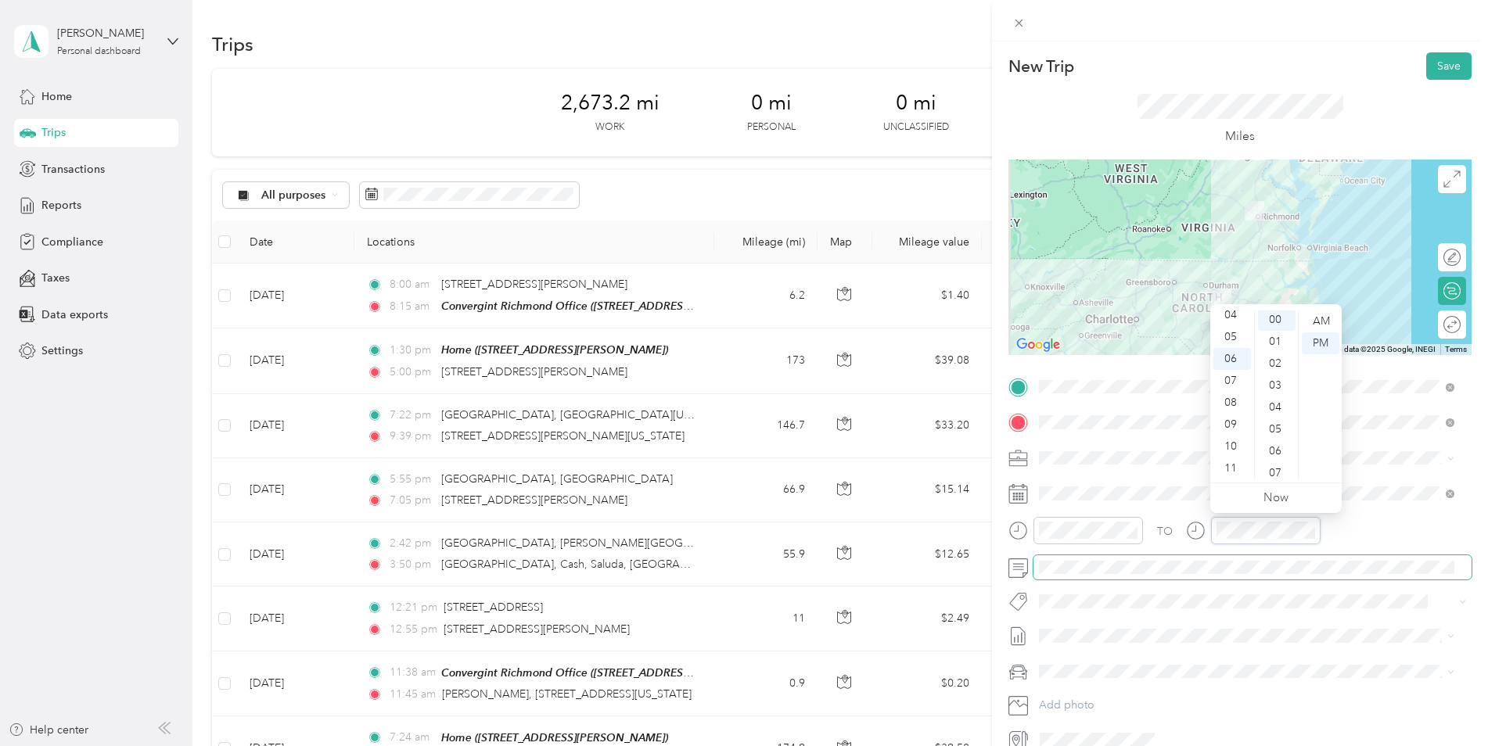
scroll to position [0, 0]
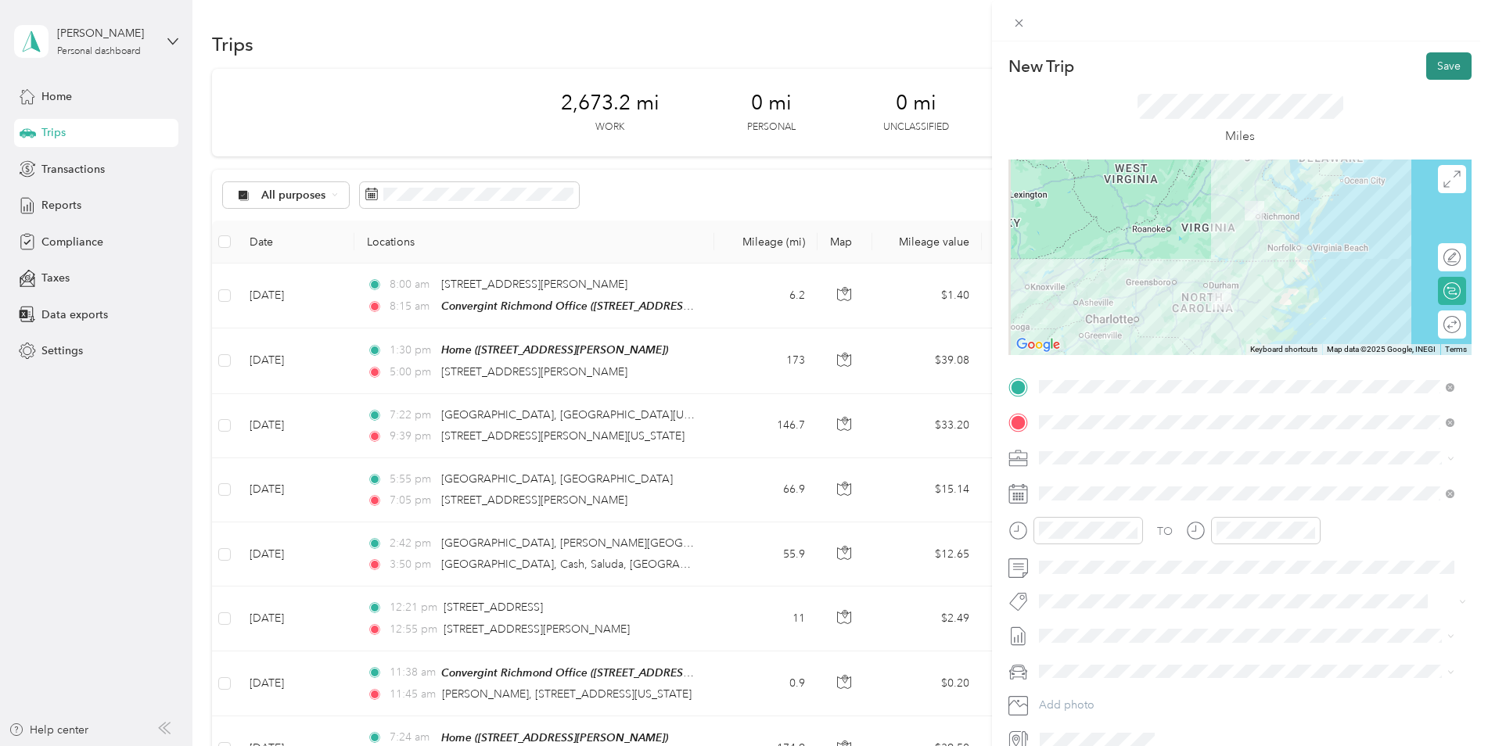
click at [1446, 67] on button "Save" at bounding box center [1448, 65] width 45 height 27
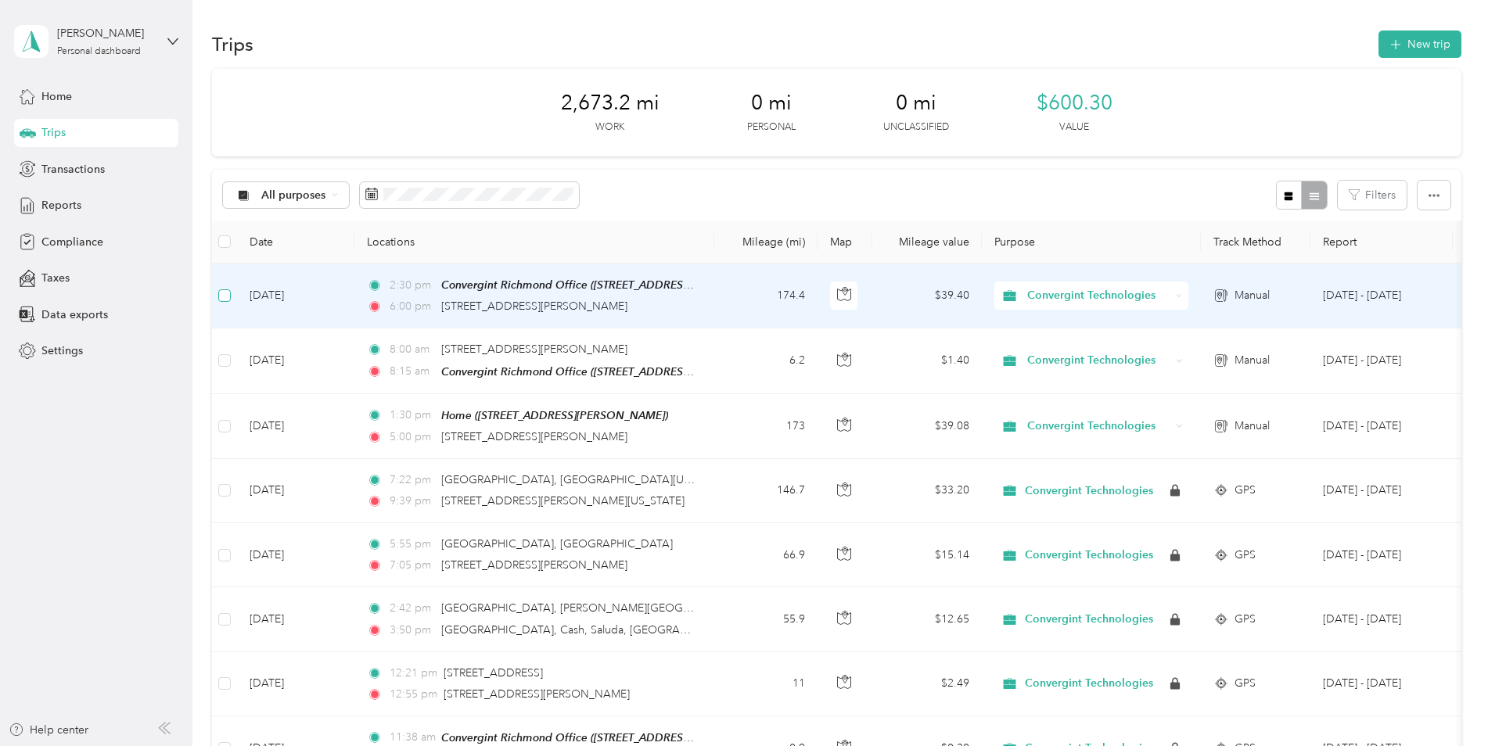
click at [224, 303] on label at bounding box center [224, 295] width 13 height 17
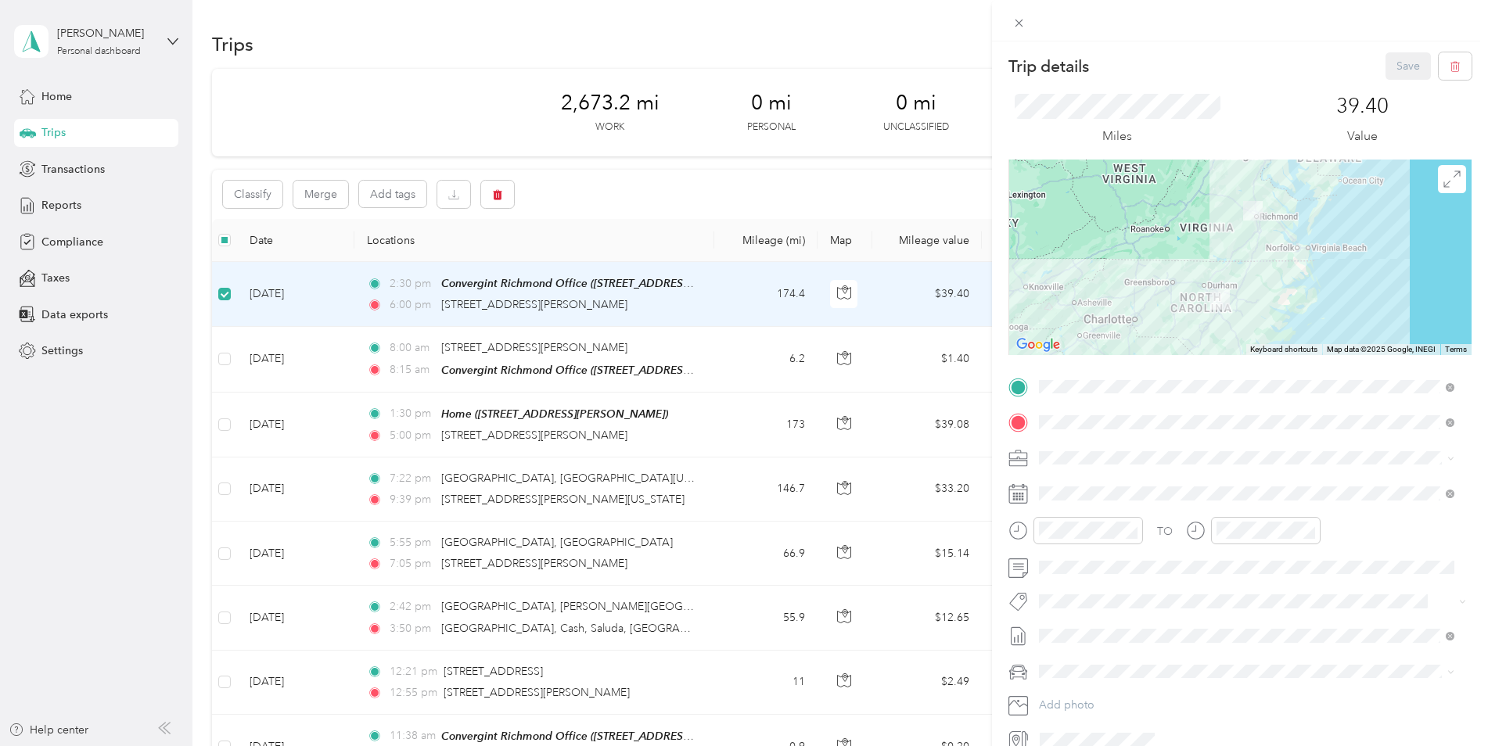
click at [224, 358] on div "Trip details Save This trip cannot be edited because it is either under review,…" at bounding box center [744, 373] width 1488 height 746
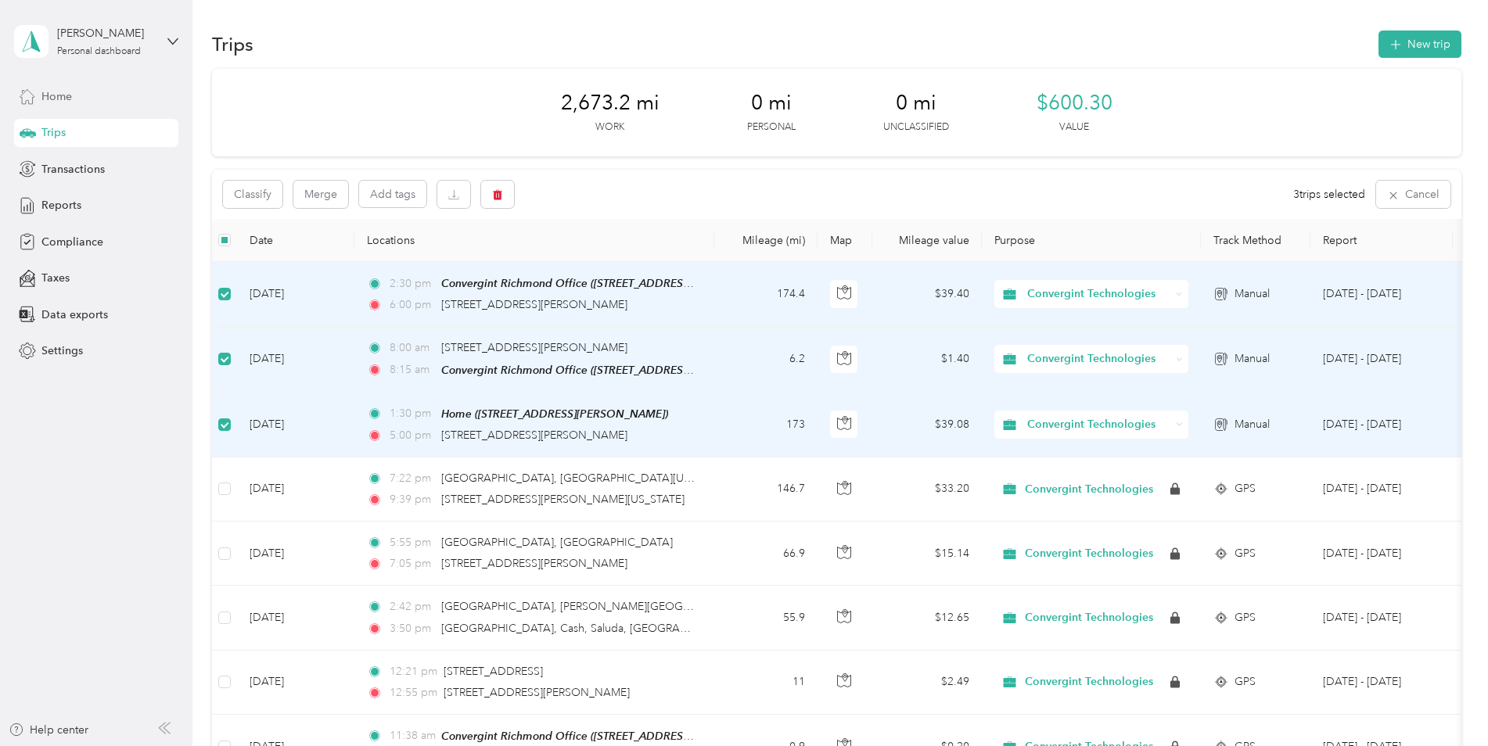
click at [65, 96] on span "Home" at bounding box center [56, 96] width 31 height 16
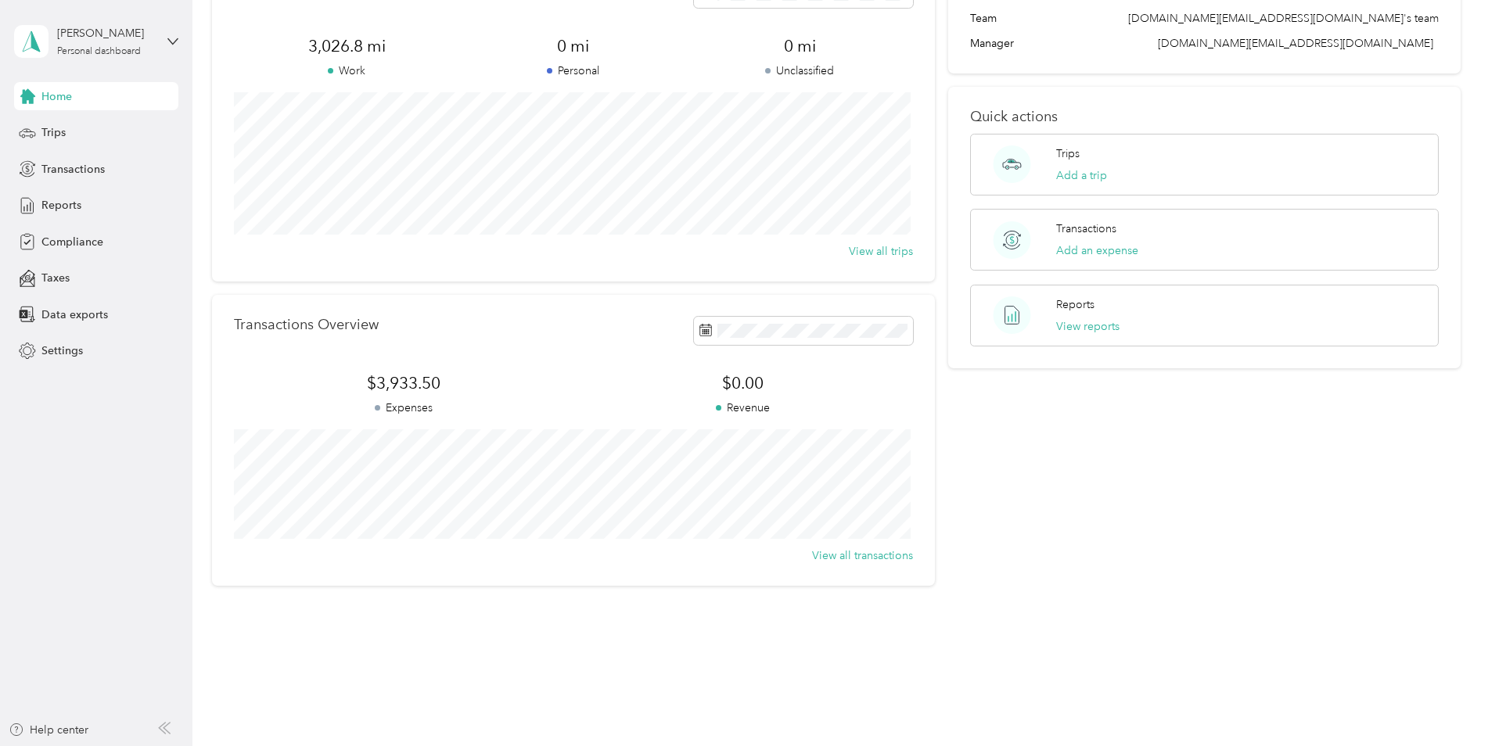
scroll to position [111, 0]
click at [69, 164] on span "Transactions" at bounding box center [72, 169] width 63 height 16
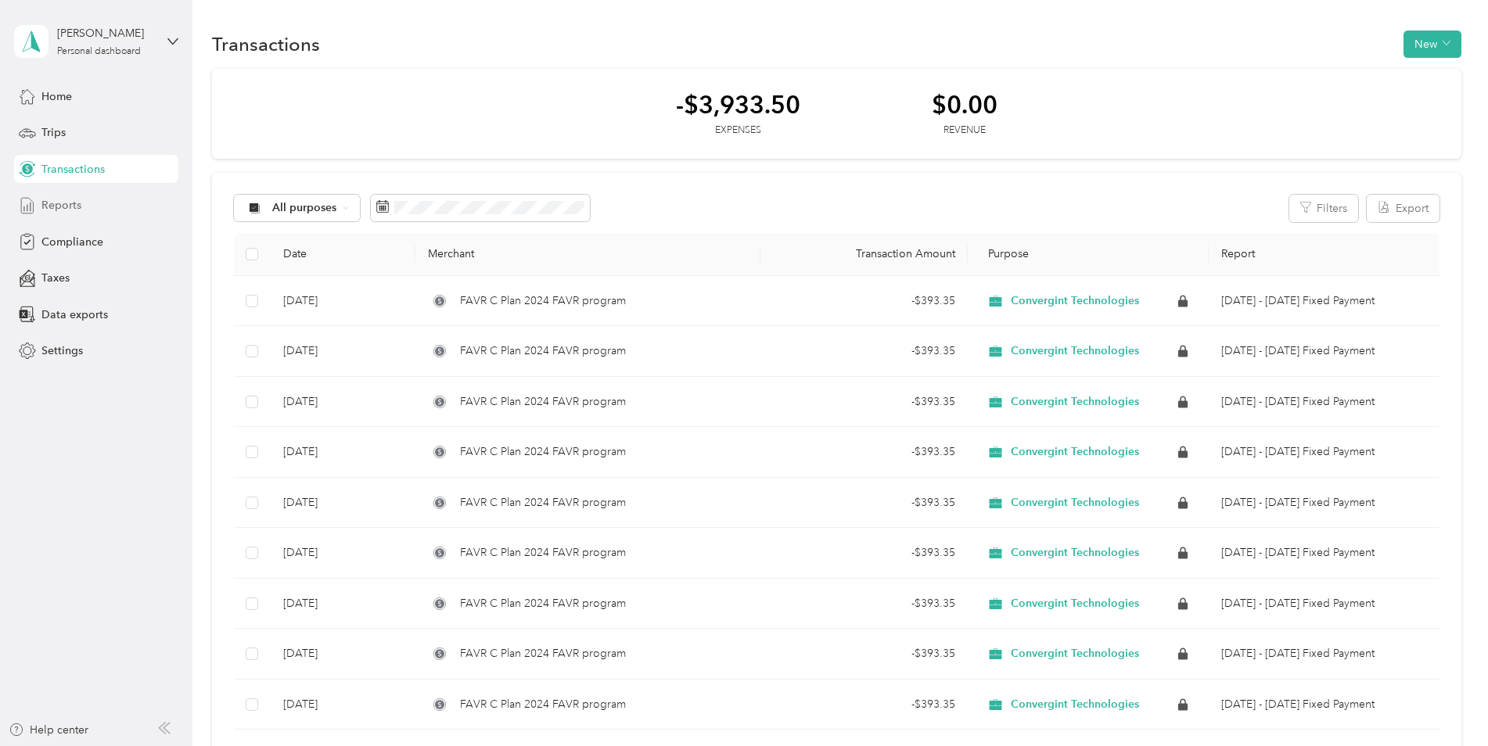
click at [81, 207] on div "Reports" at bounding box center [96, 206] width 164 height 28
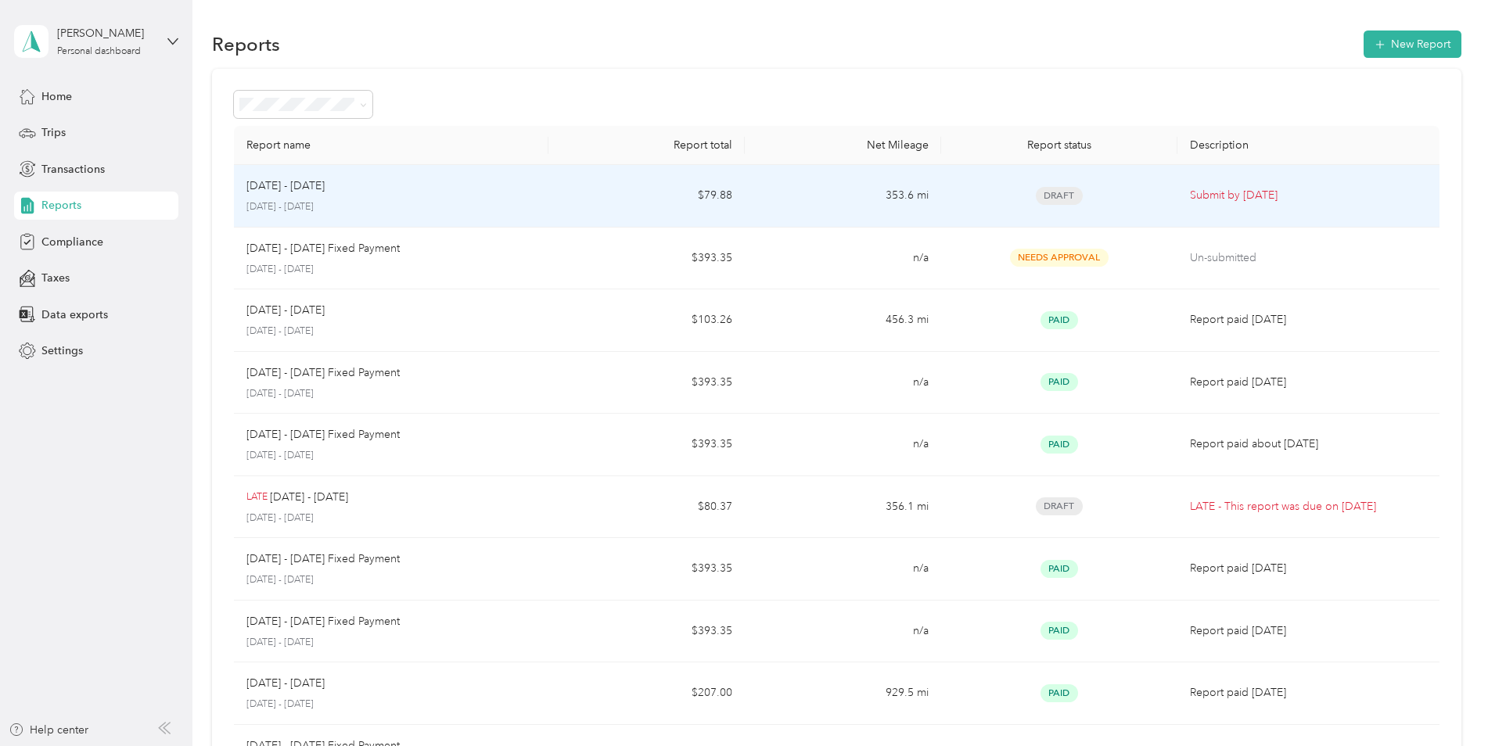
click at [1209, 206] on td "Submit by Oct. 4, 2025" at bounding box center [1308, 196] width 262 height 63
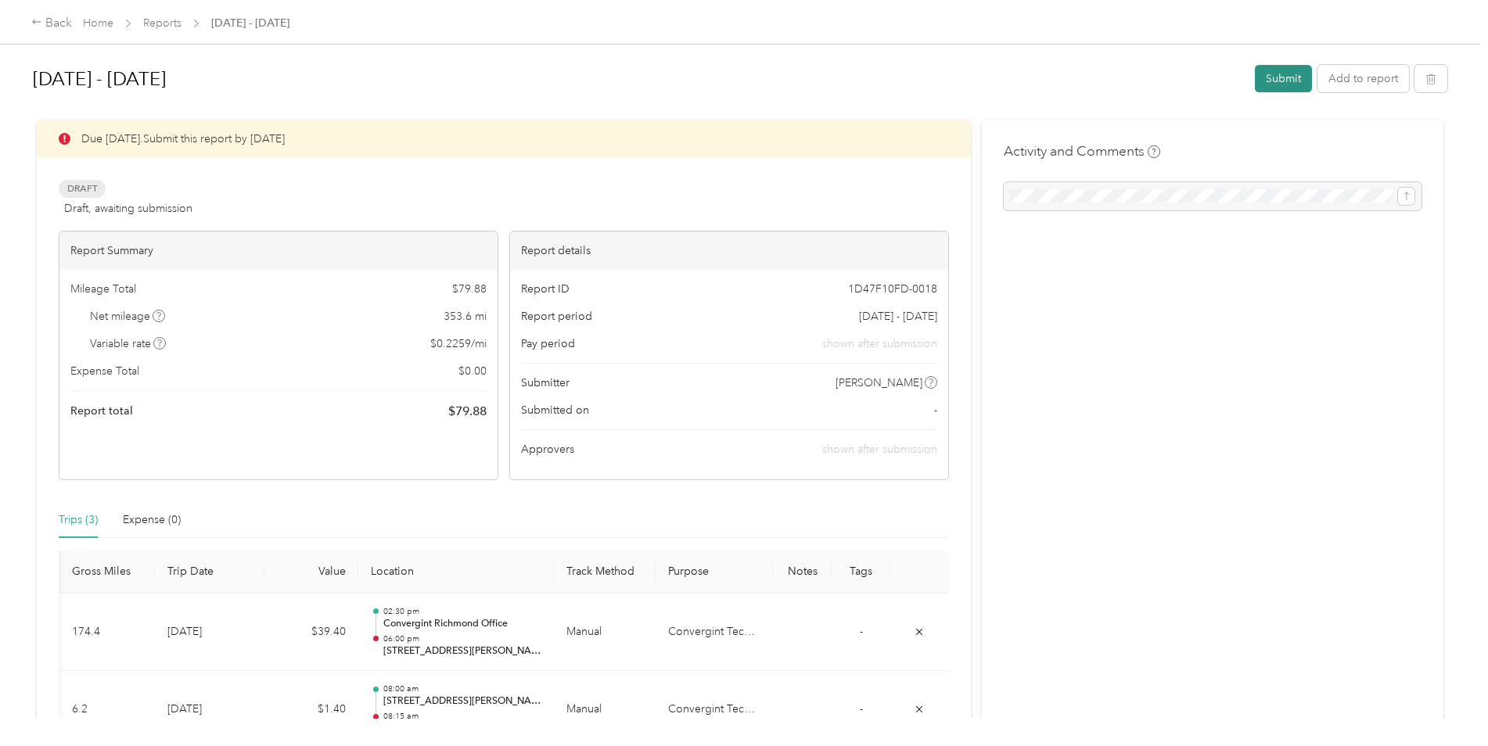
click at [1279, 79] on button "Submit" at bounding box center [1283, 78] width 57 height 27
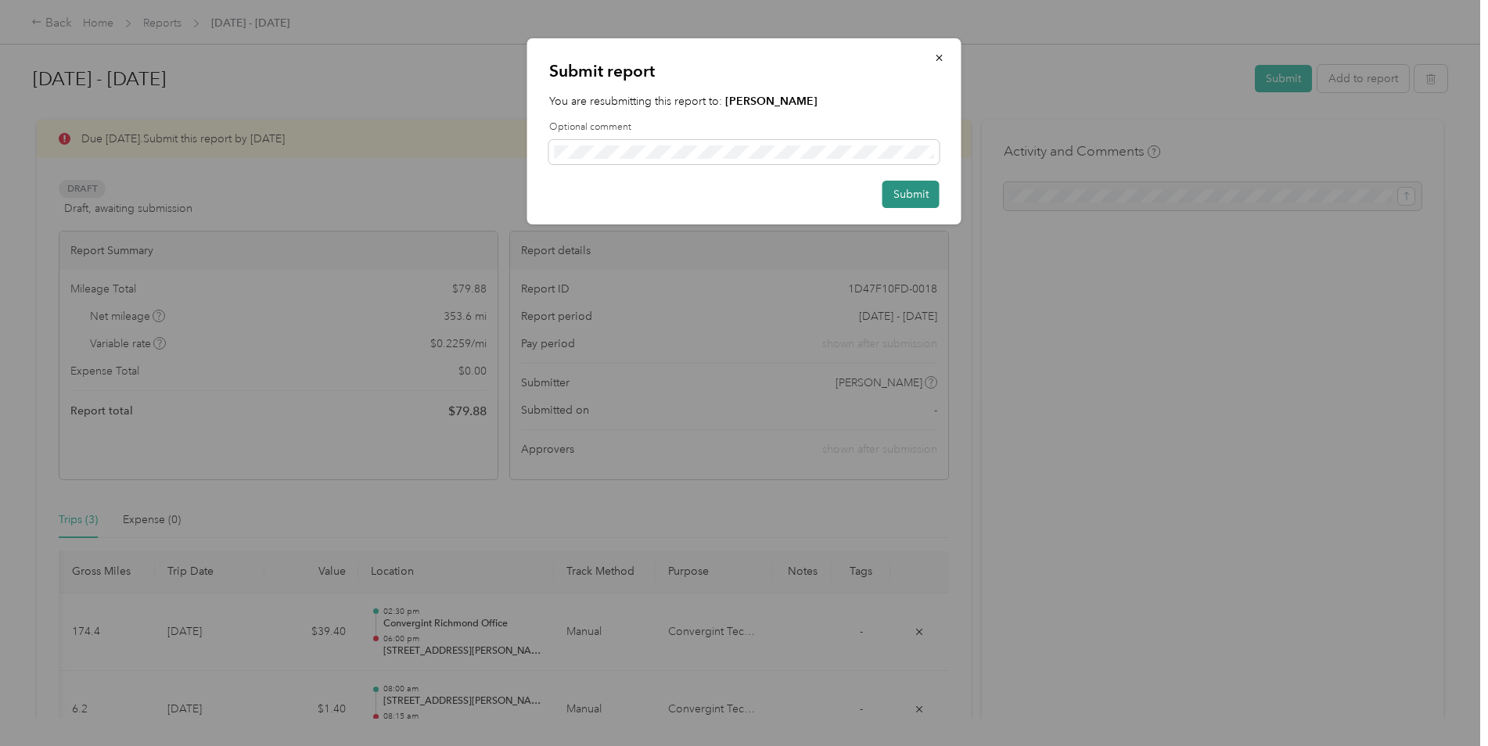
click at [911, 194] on button "Submit" at bounding box center [910, 194] width 57 height 27
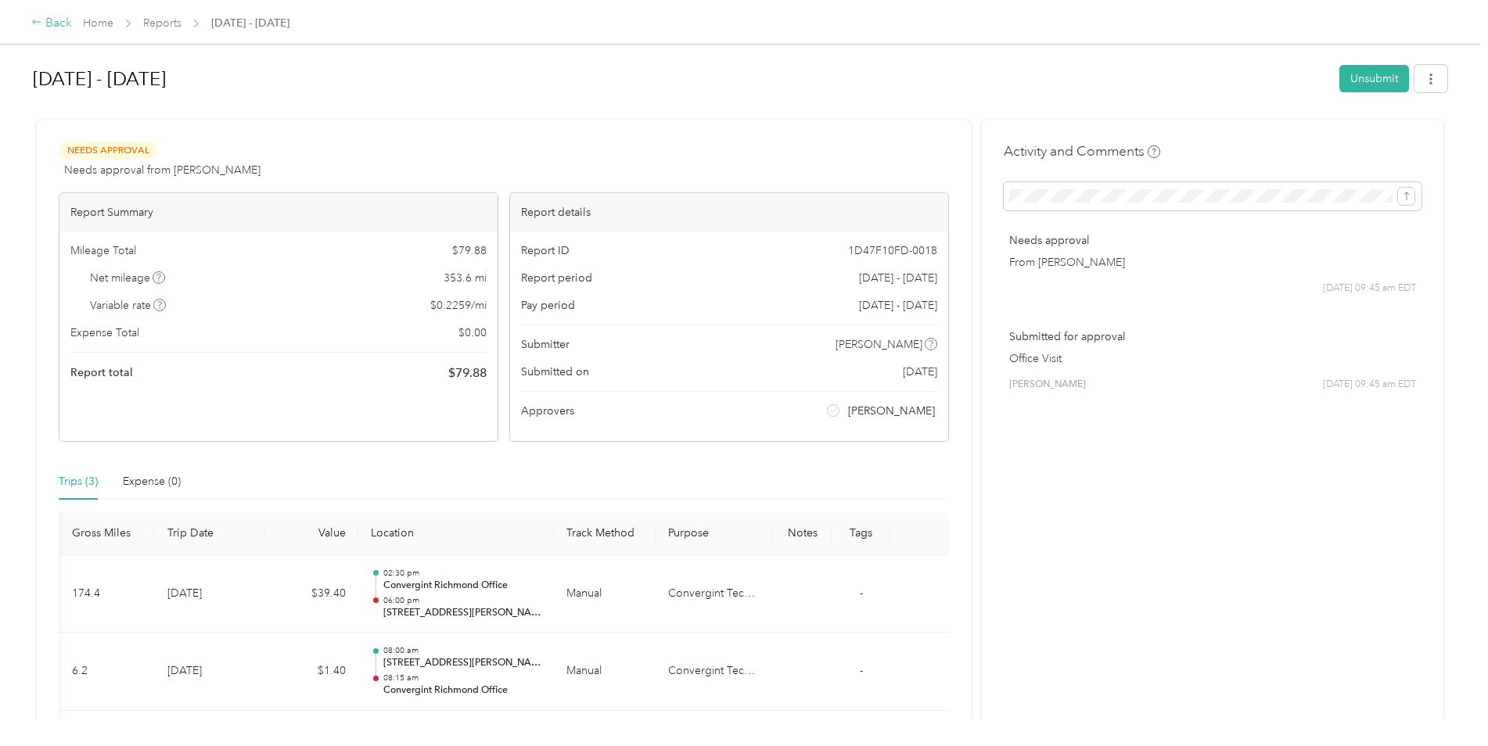
click at [65, 25] on div "Back" at bounding box center [51, 23] width 41 height 19
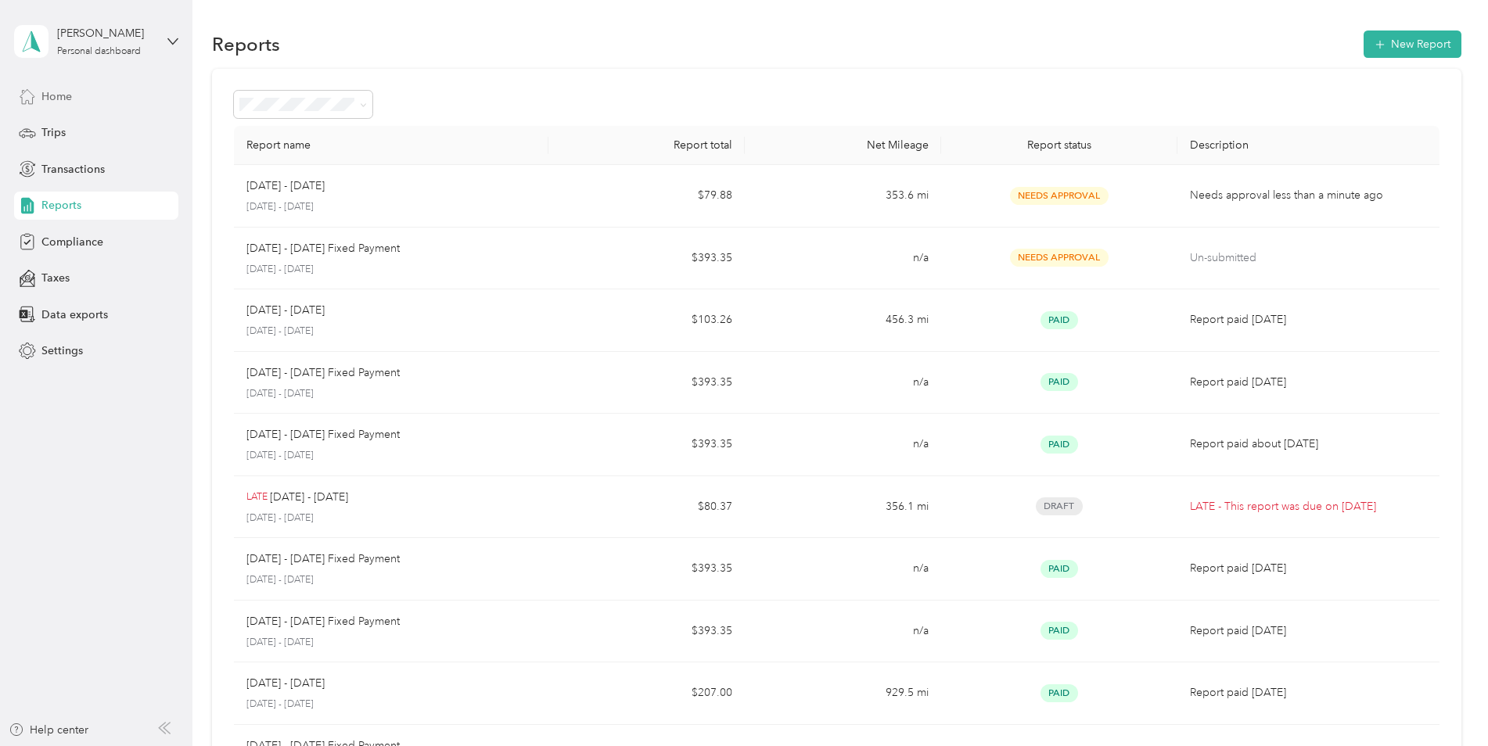
click at [88, 87] on div "Home" at bounding box center [96, 96] width 164 height 28
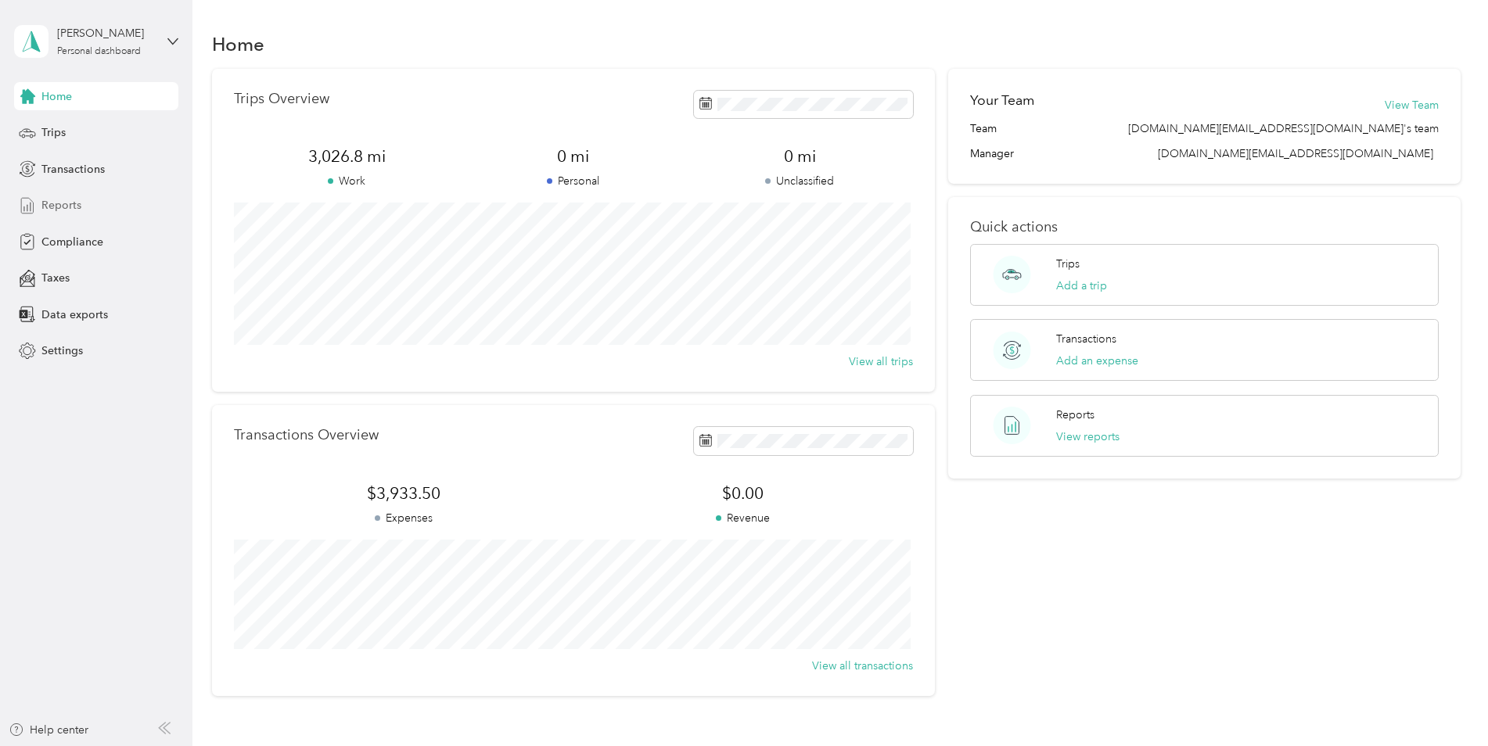
click at [72, 207] on span "Reports" at bounding box center [61, 205] width 40 height 16
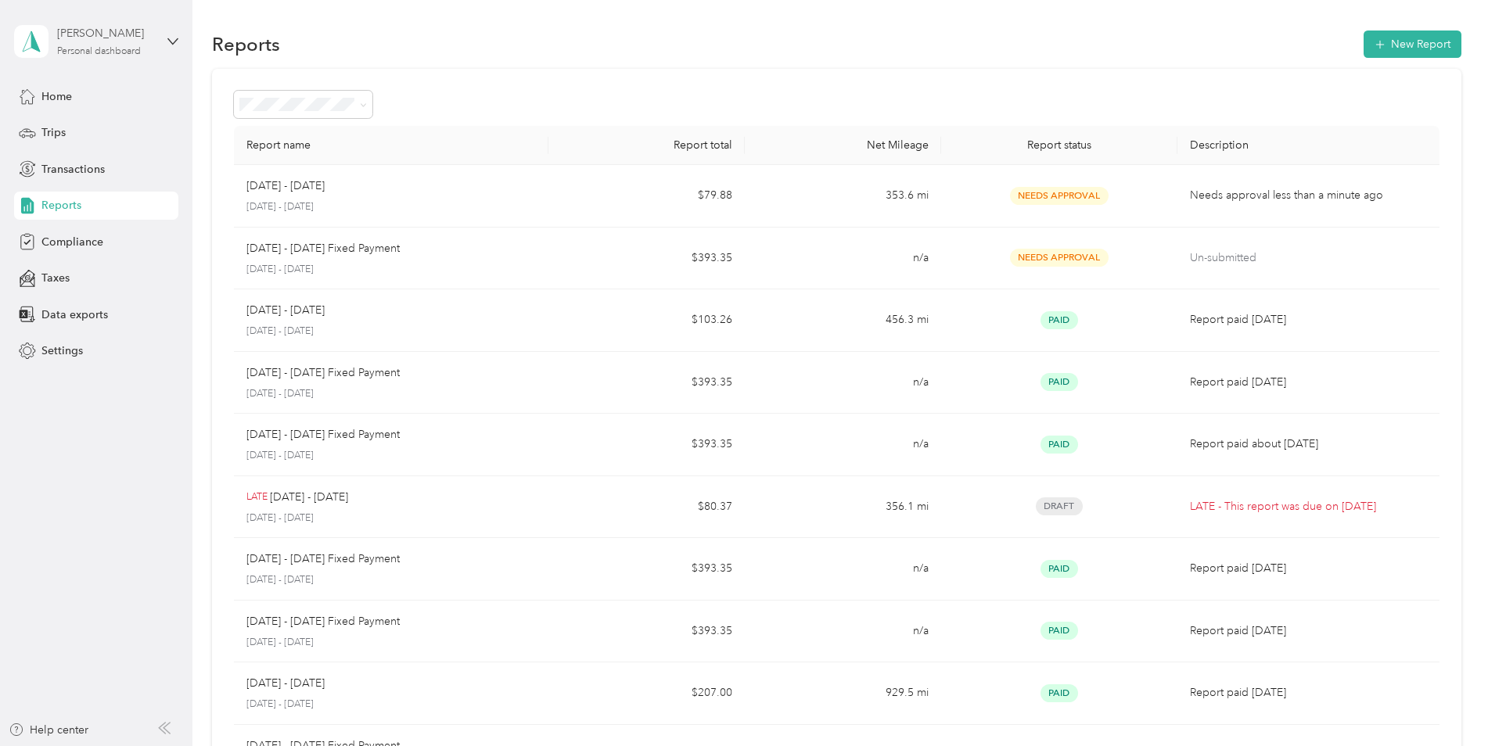
click at [98, 42] on div "Norman Ryan Personal dashboard" at bounding box center [106, 40] width 98 height 31
click at [80, 125] on div "Log out" at bounding box center [58, 126] width 60 height 16
